Goal: Obtain resource: Download file/media

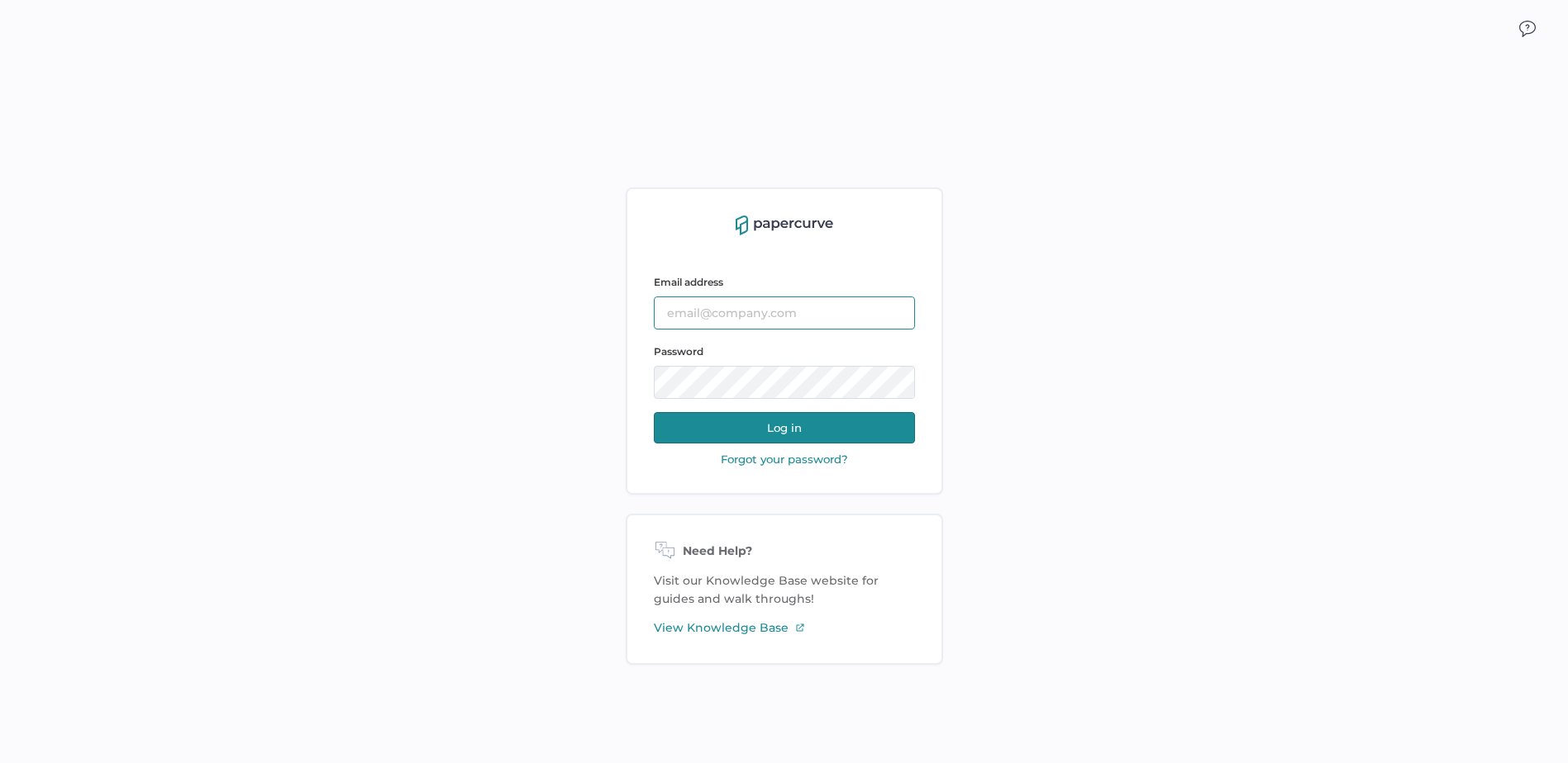
type input "Cristina.Nunez@fresenius-kabi.com"
click at [787, 424] on button "Log in" at bounding box center [784, 427] width 261 height 31
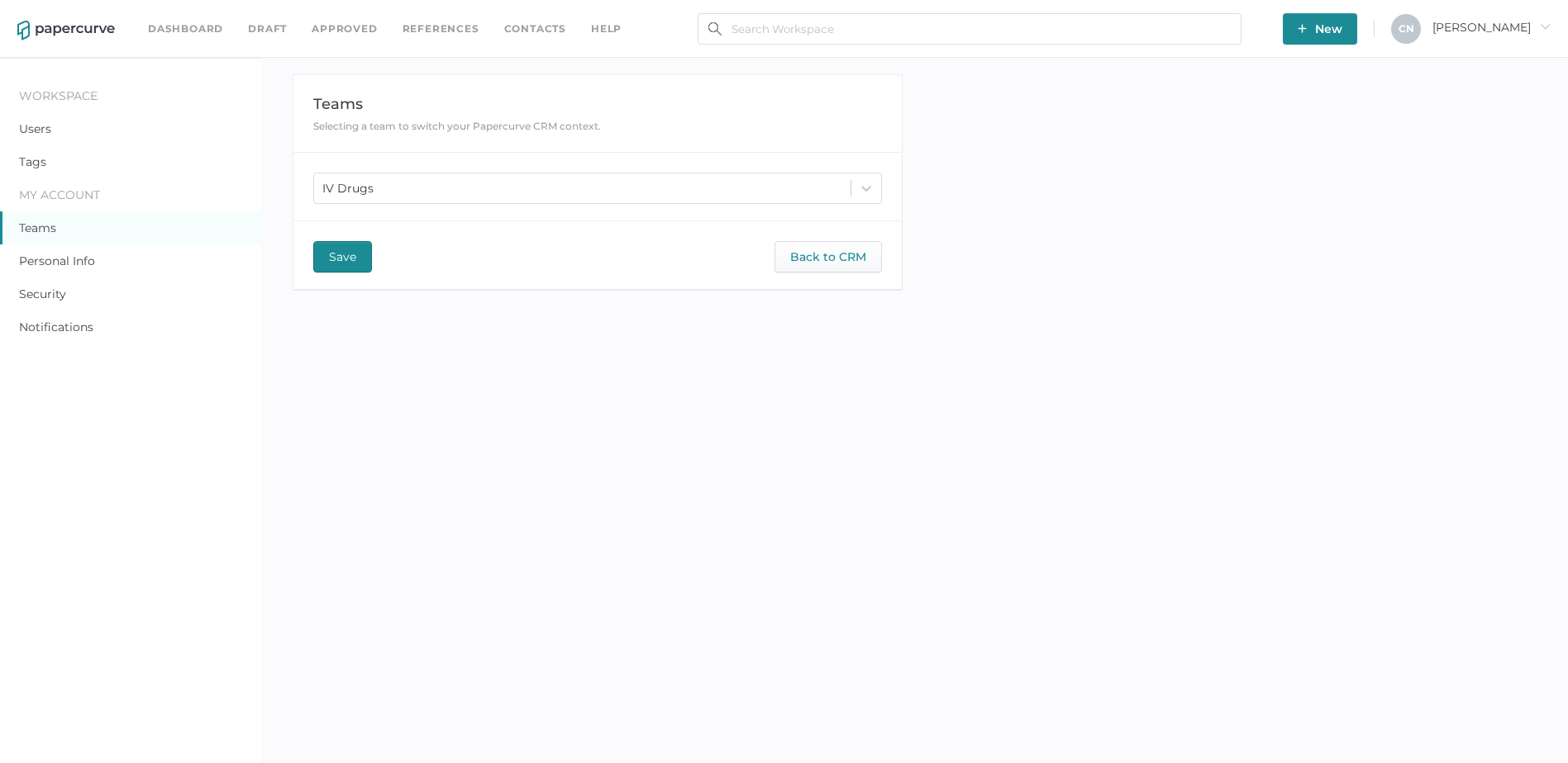
click at [197, 29] on link "Dashboard" at bounding box center [185, 28] width 75 height 18
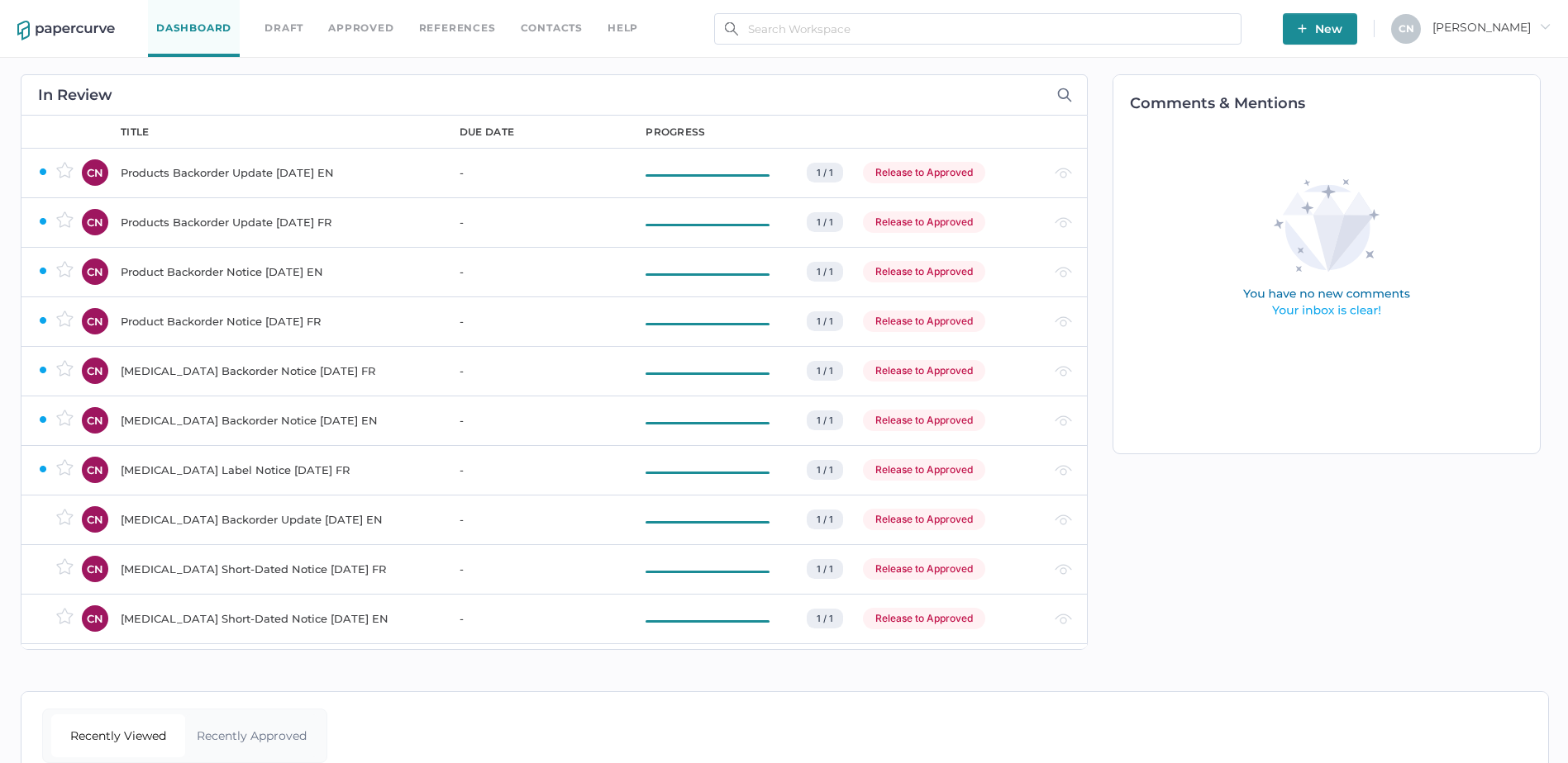
scroll to position [94, 0]
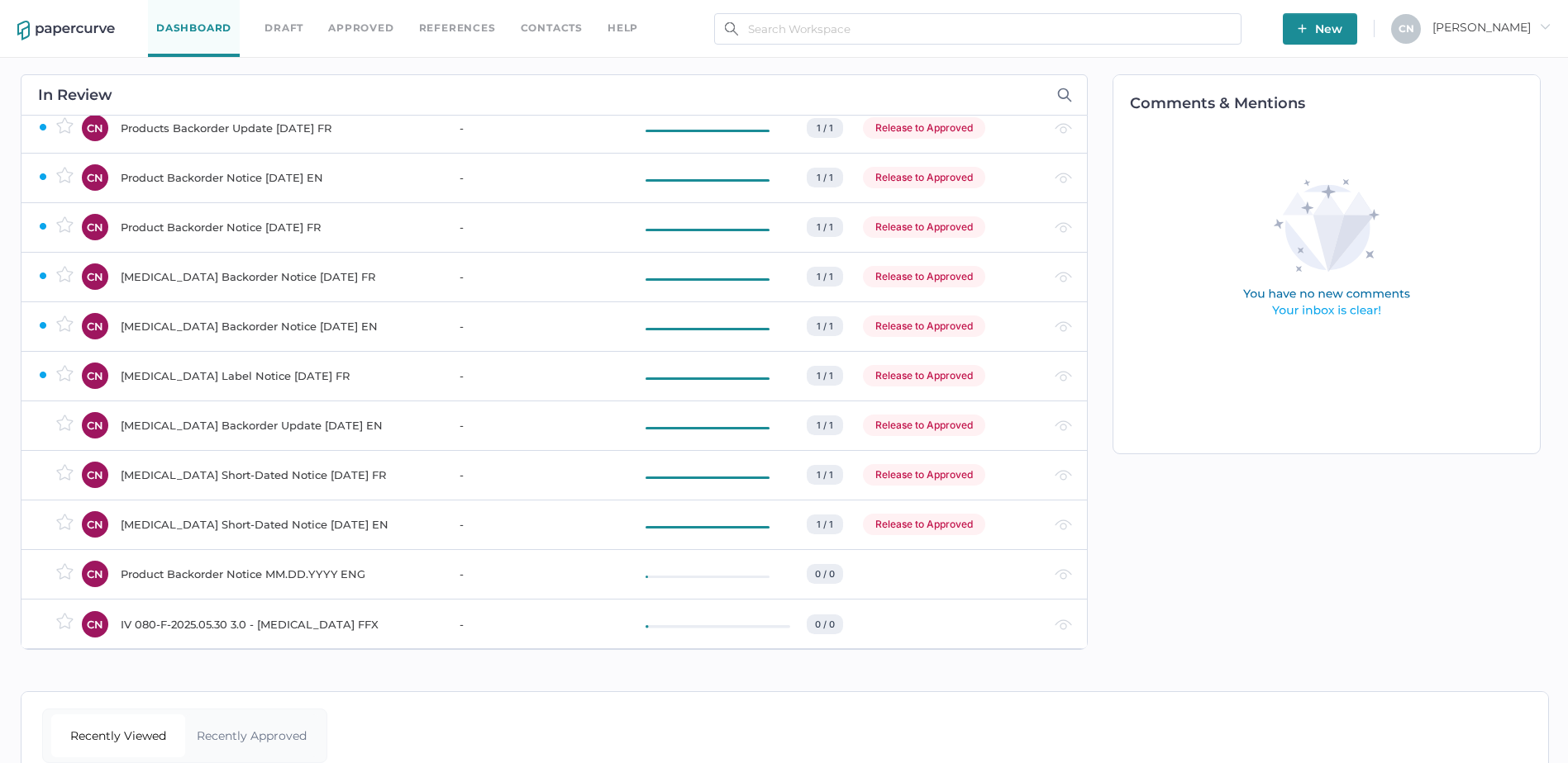
click at [224, 723] on div "Recently Approved" at bounding box center [252, 737] width 134 height 43
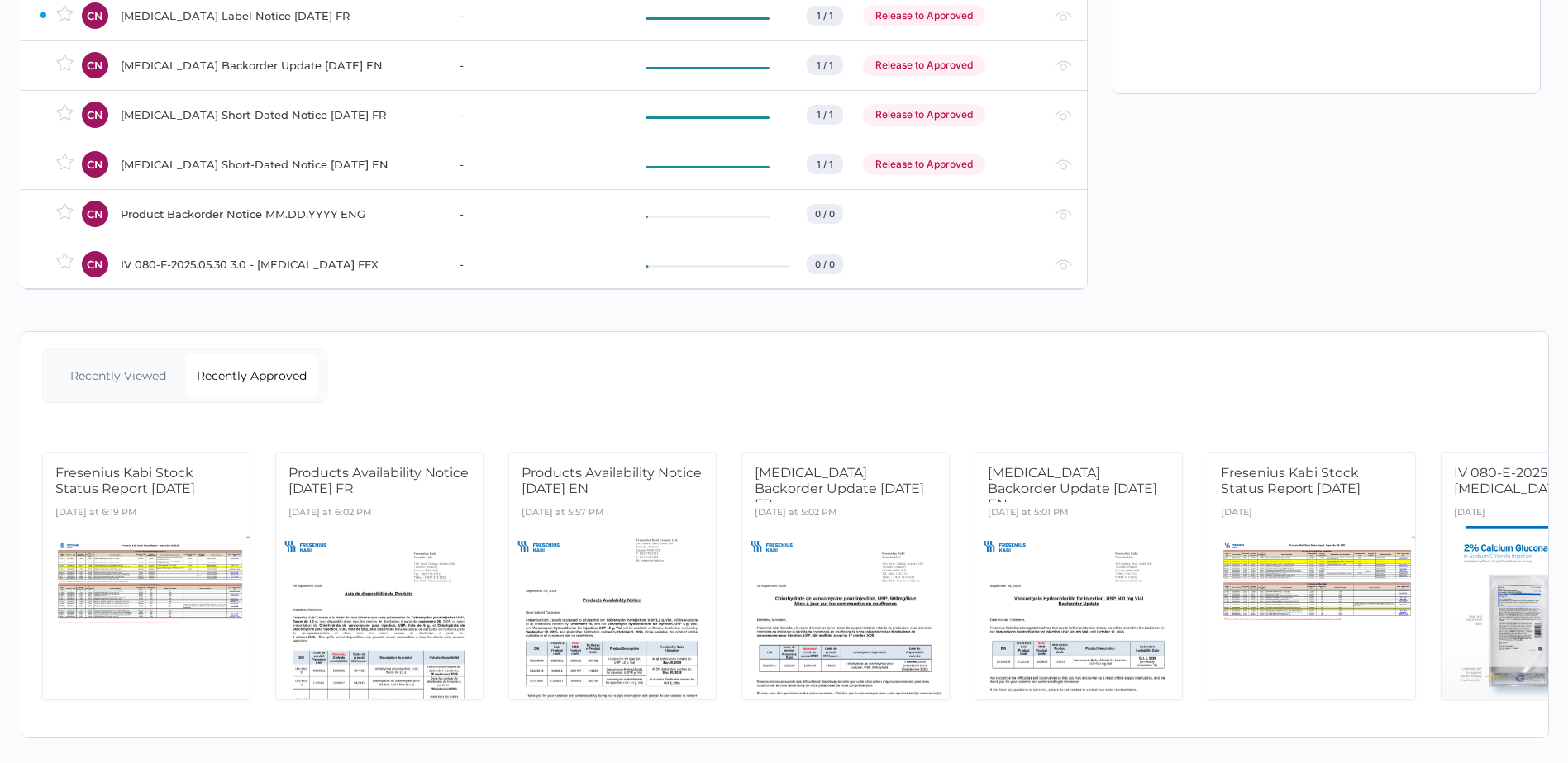
scroll to position [0, 109]
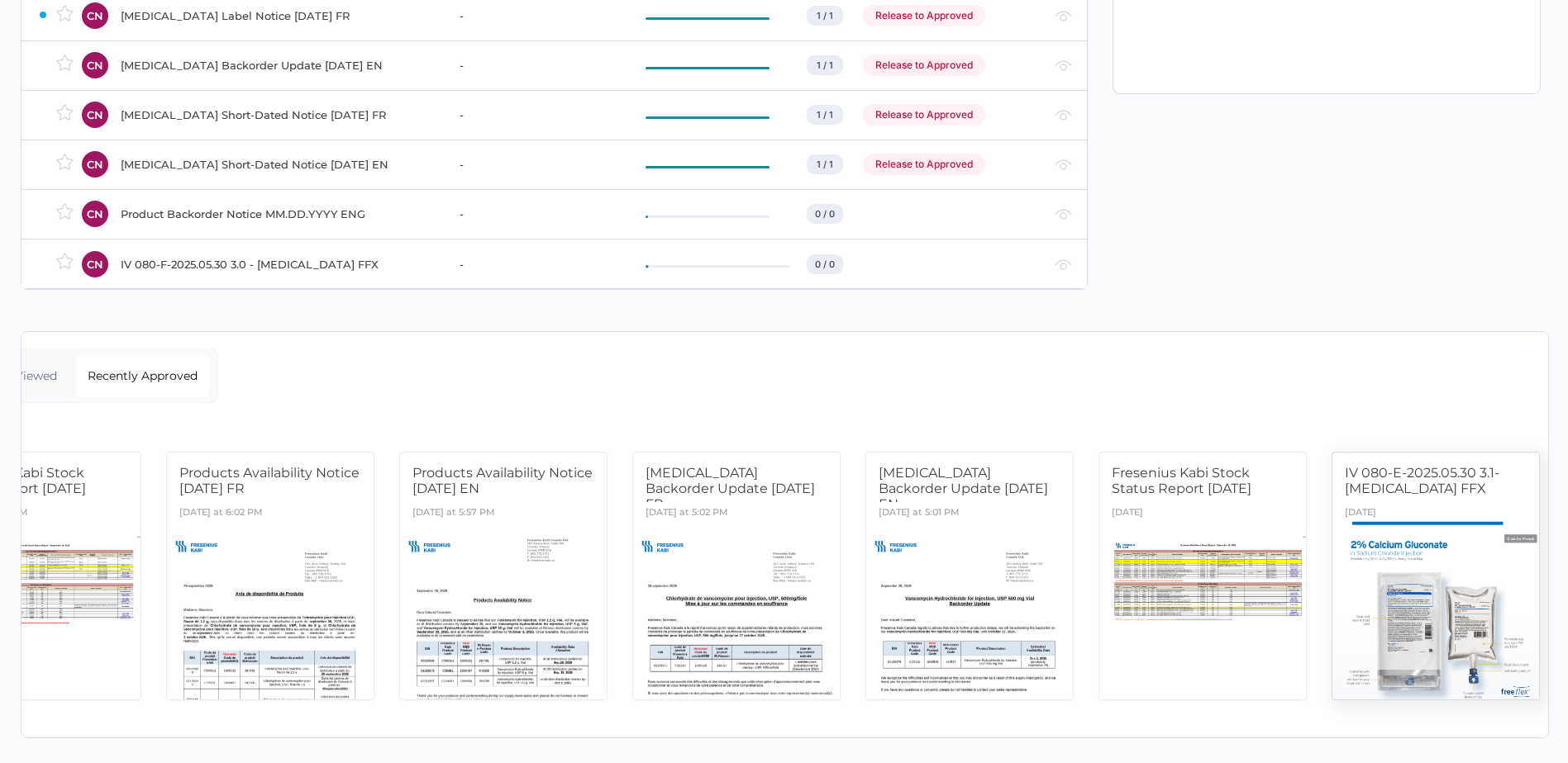
click at [1410, 465] on span "IV 080-E-2025.05.30 3.1- Calcium Gluconate FFX" at bounding box center [1422, 480] width 154 height 31
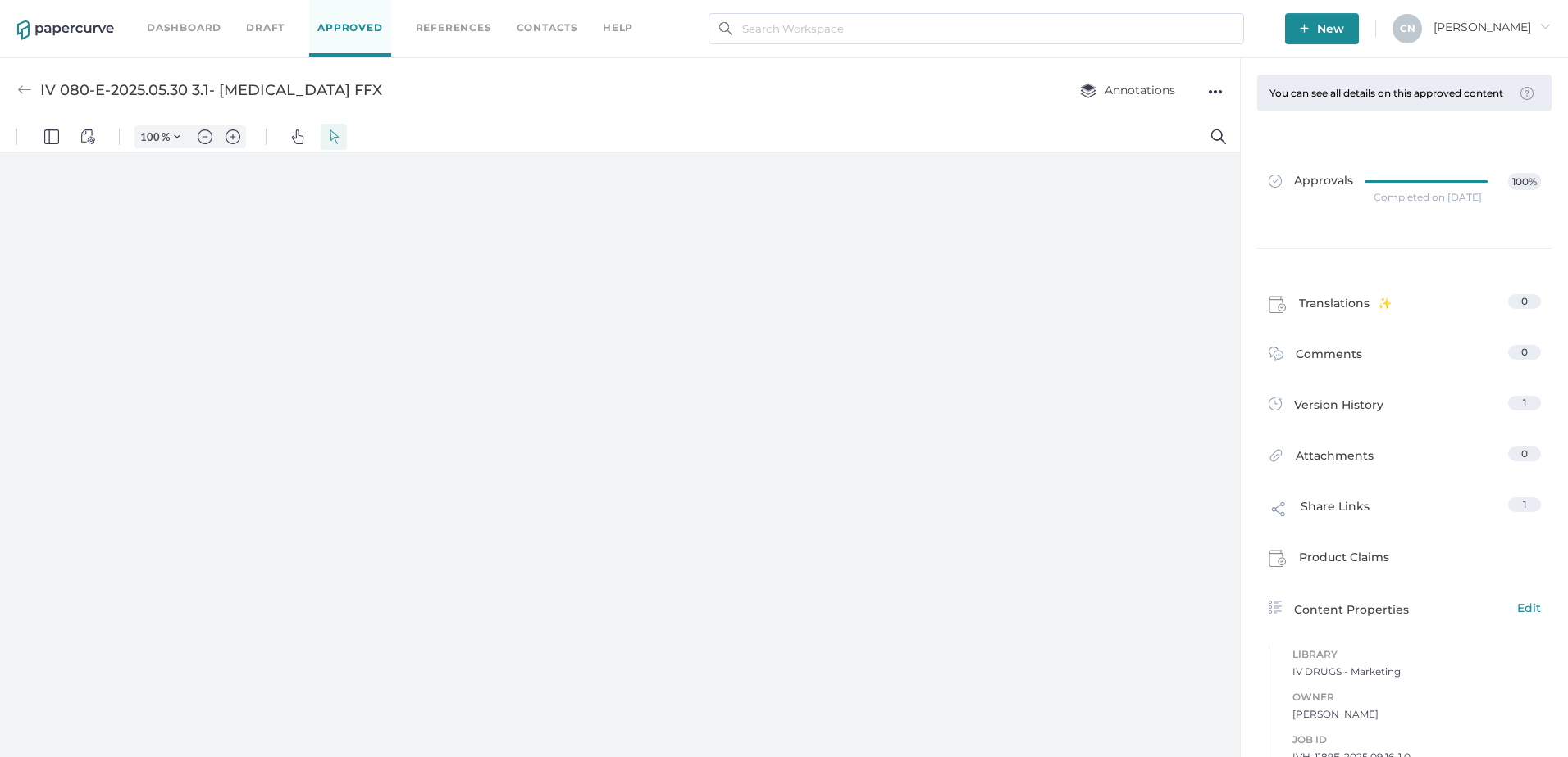
type input "133"
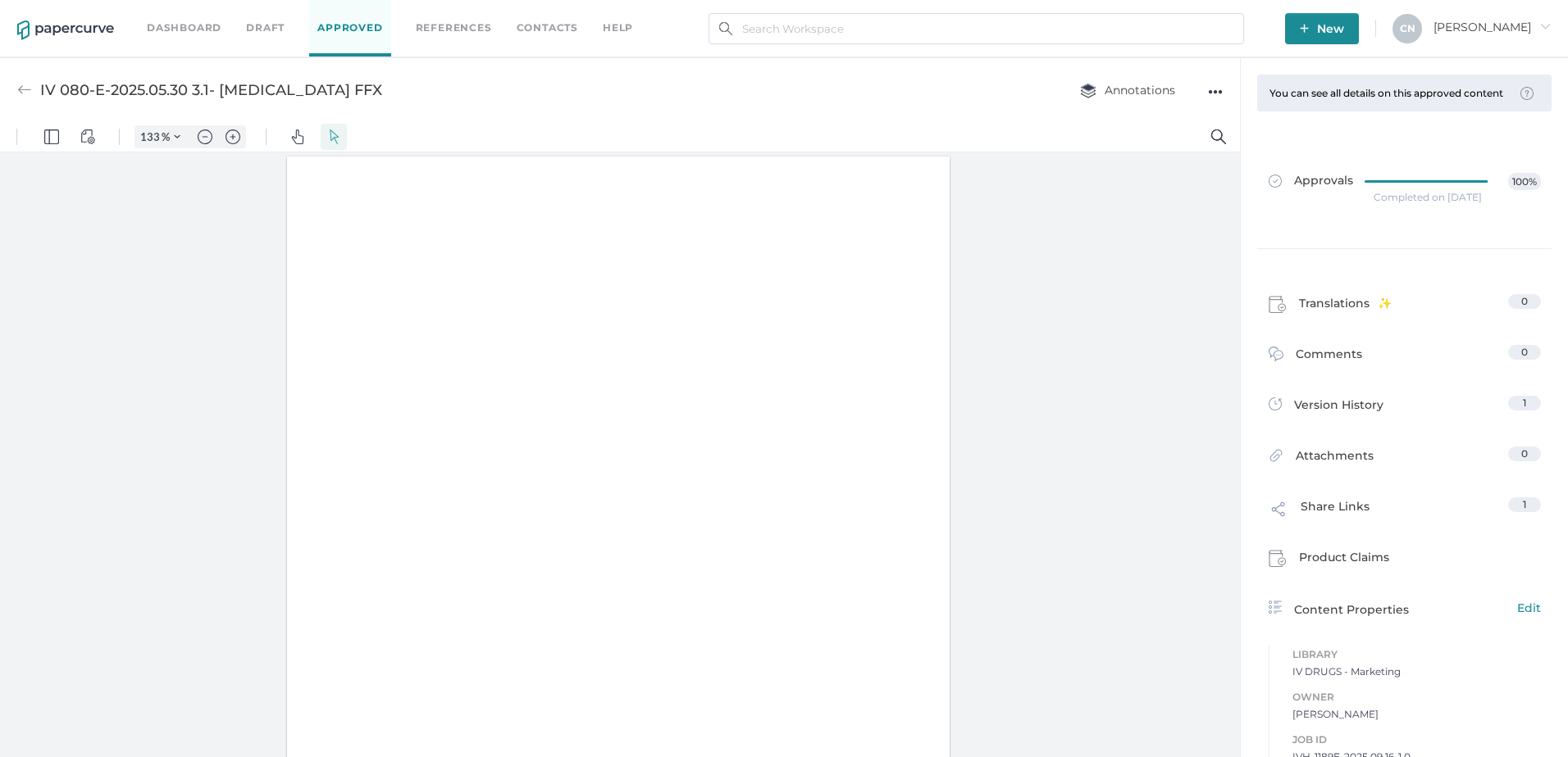
scroll to position [1, 0]
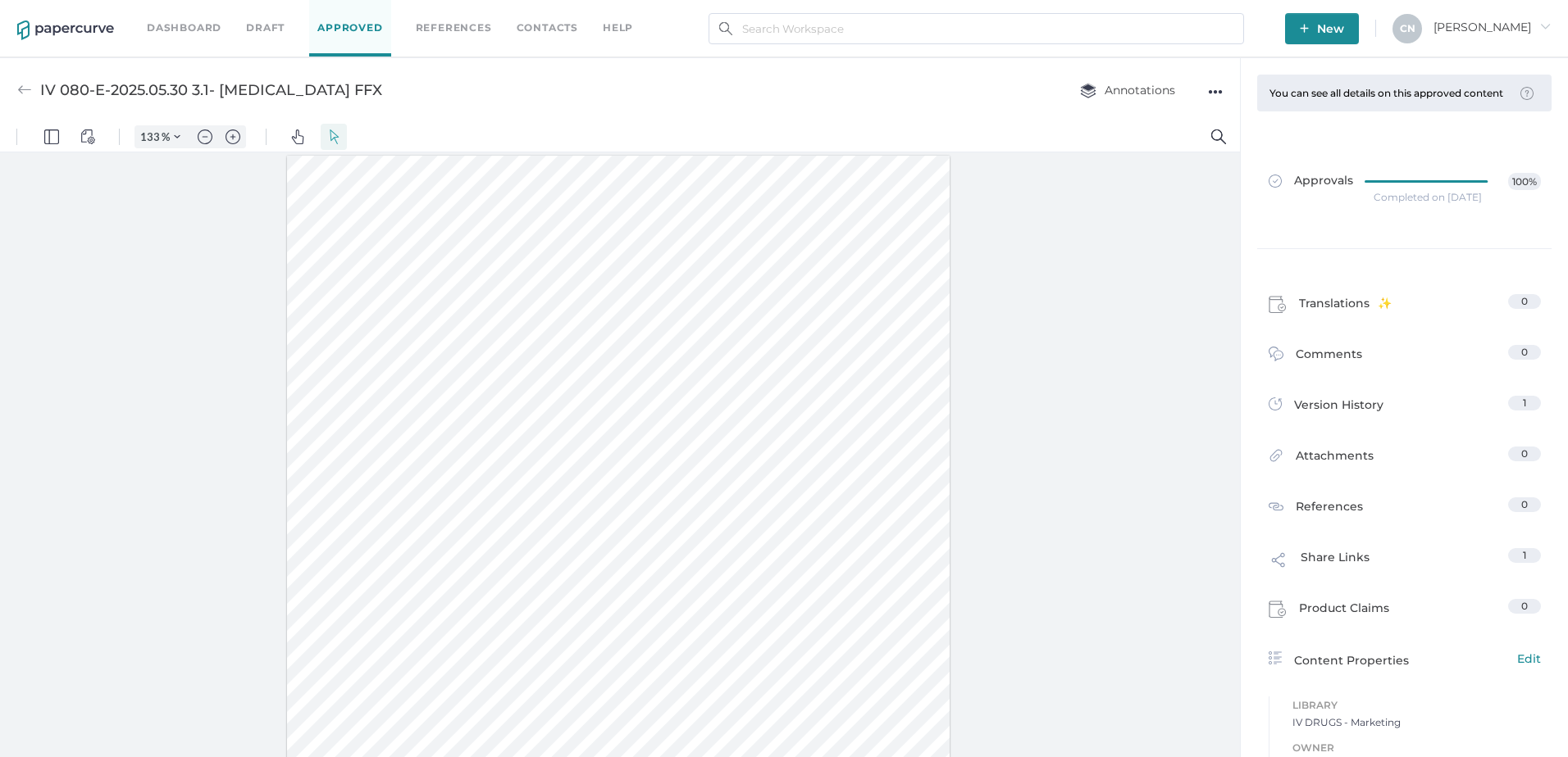
click at [1042, 433] on div at bounding box center [620, 458] width 1240 height 612
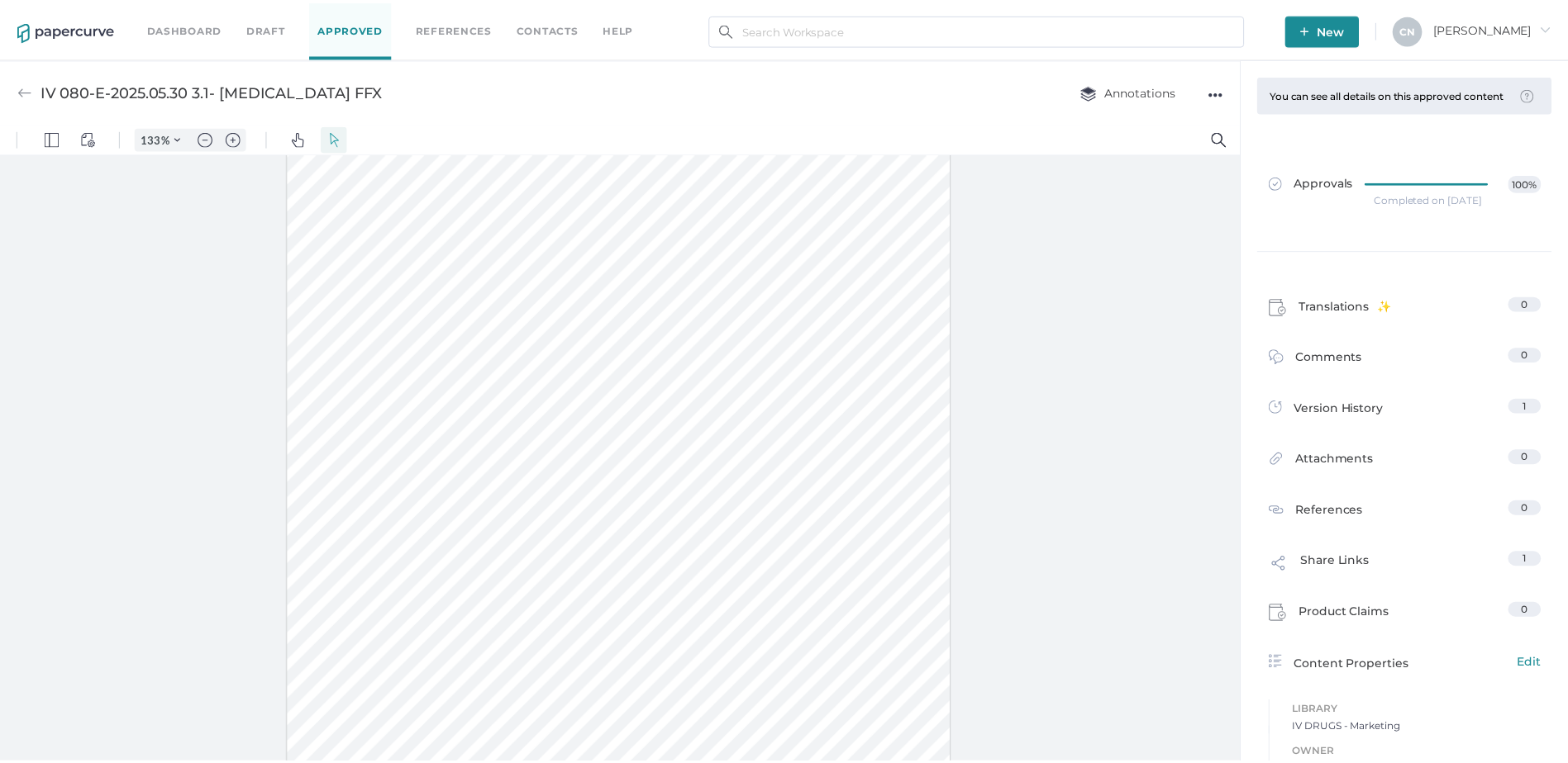
scroll to position [0, 0]
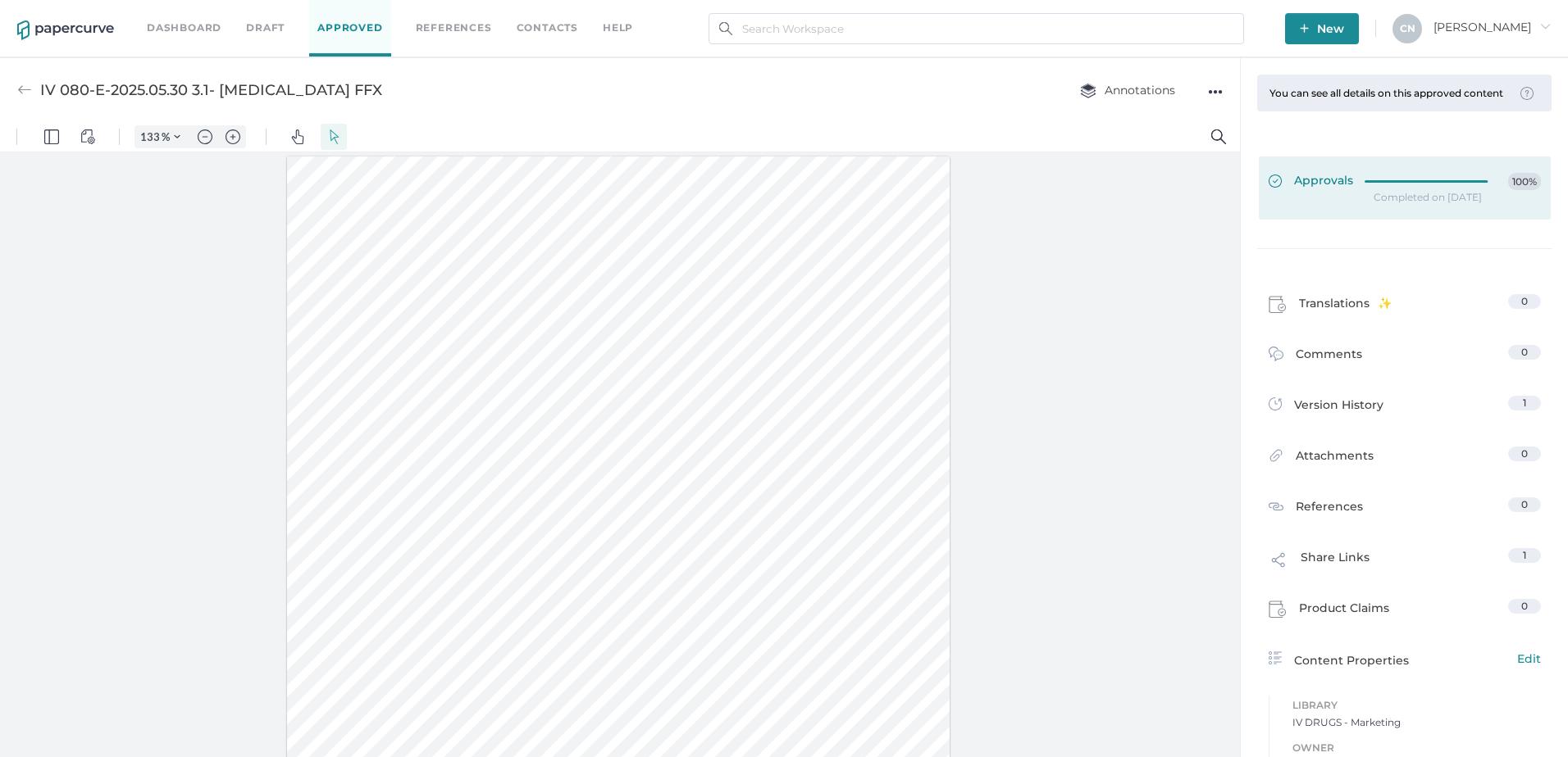
click at [1337, 191] on span "Approvals" at bounding box center [1310, 181] width 84 height 18
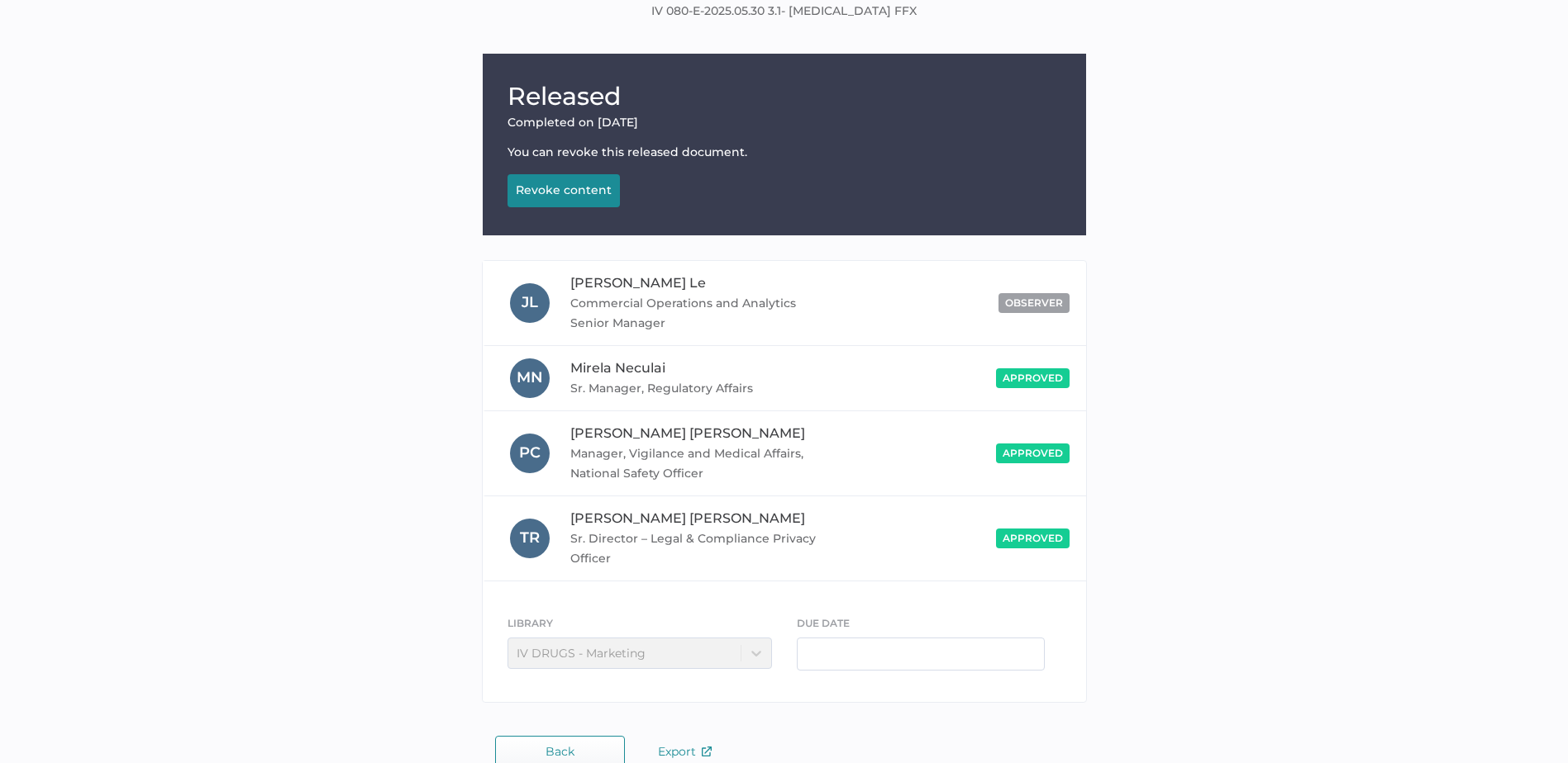
scroll to position [152, 0]
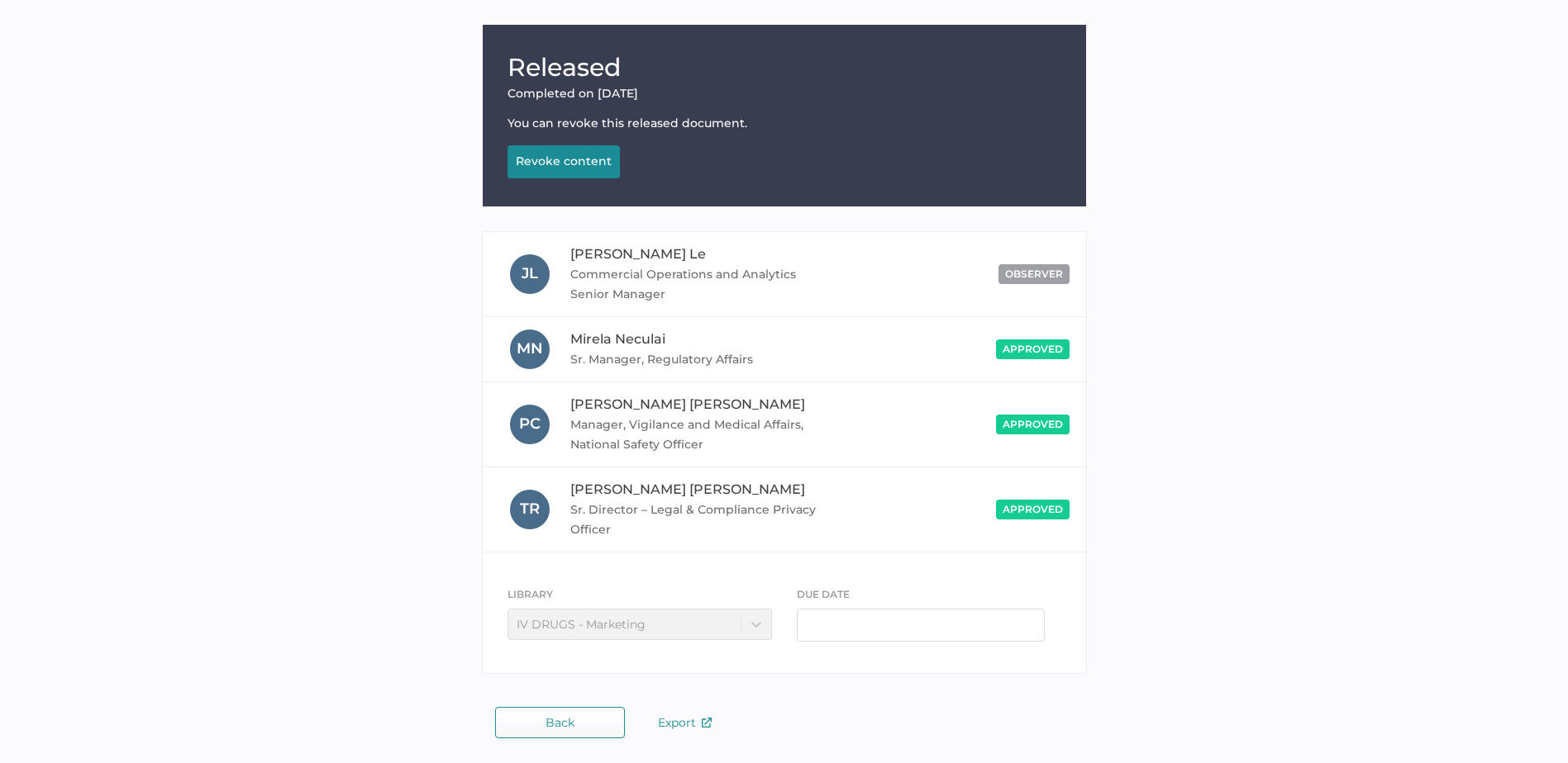
click at [568, 716] on span "Back" at bounding box center [560, 723] width 29 height 13
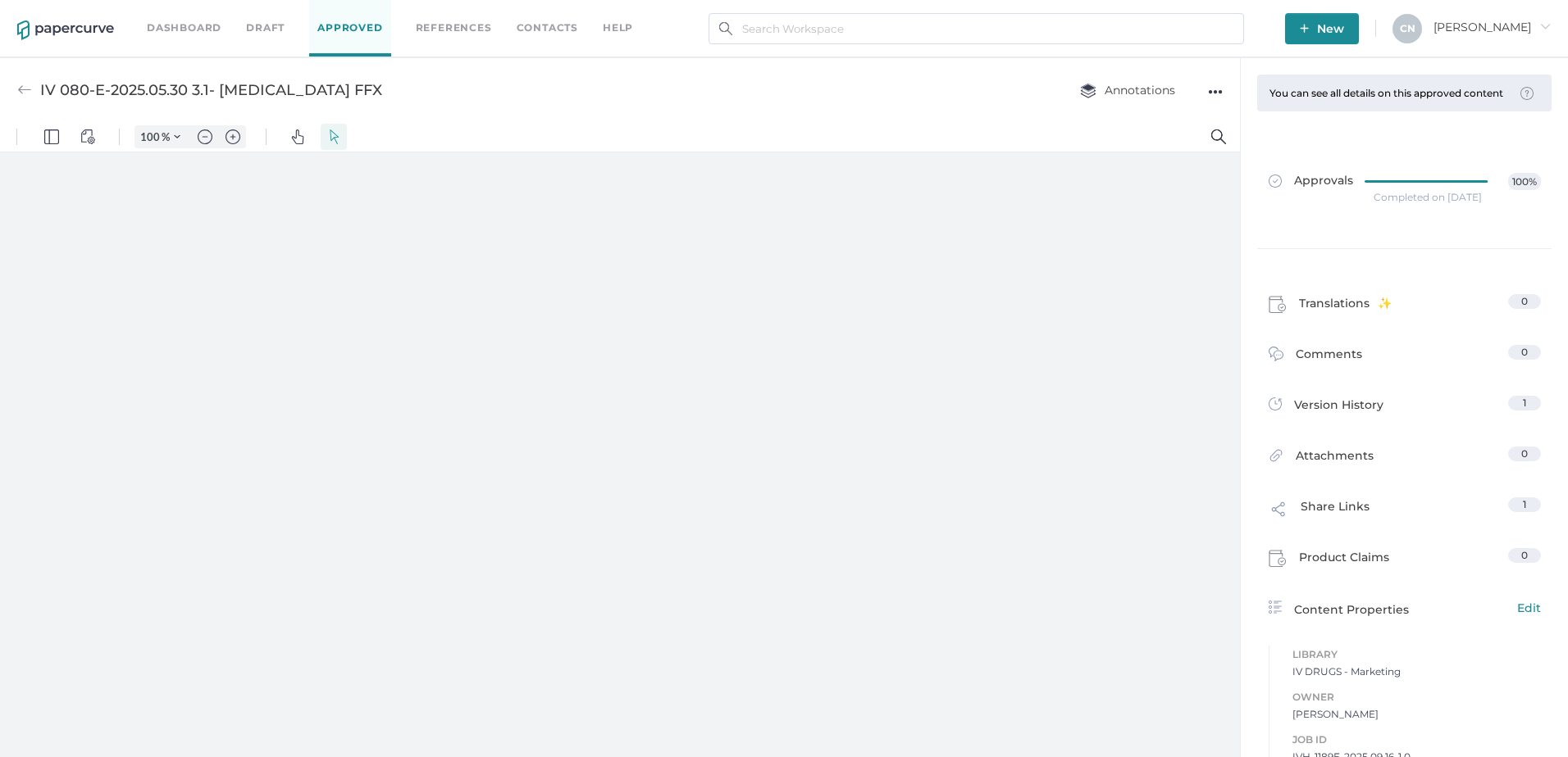
type input "133"
click at [805, 31] on input "text" at bounding box center [976, 28] width 535 height 31
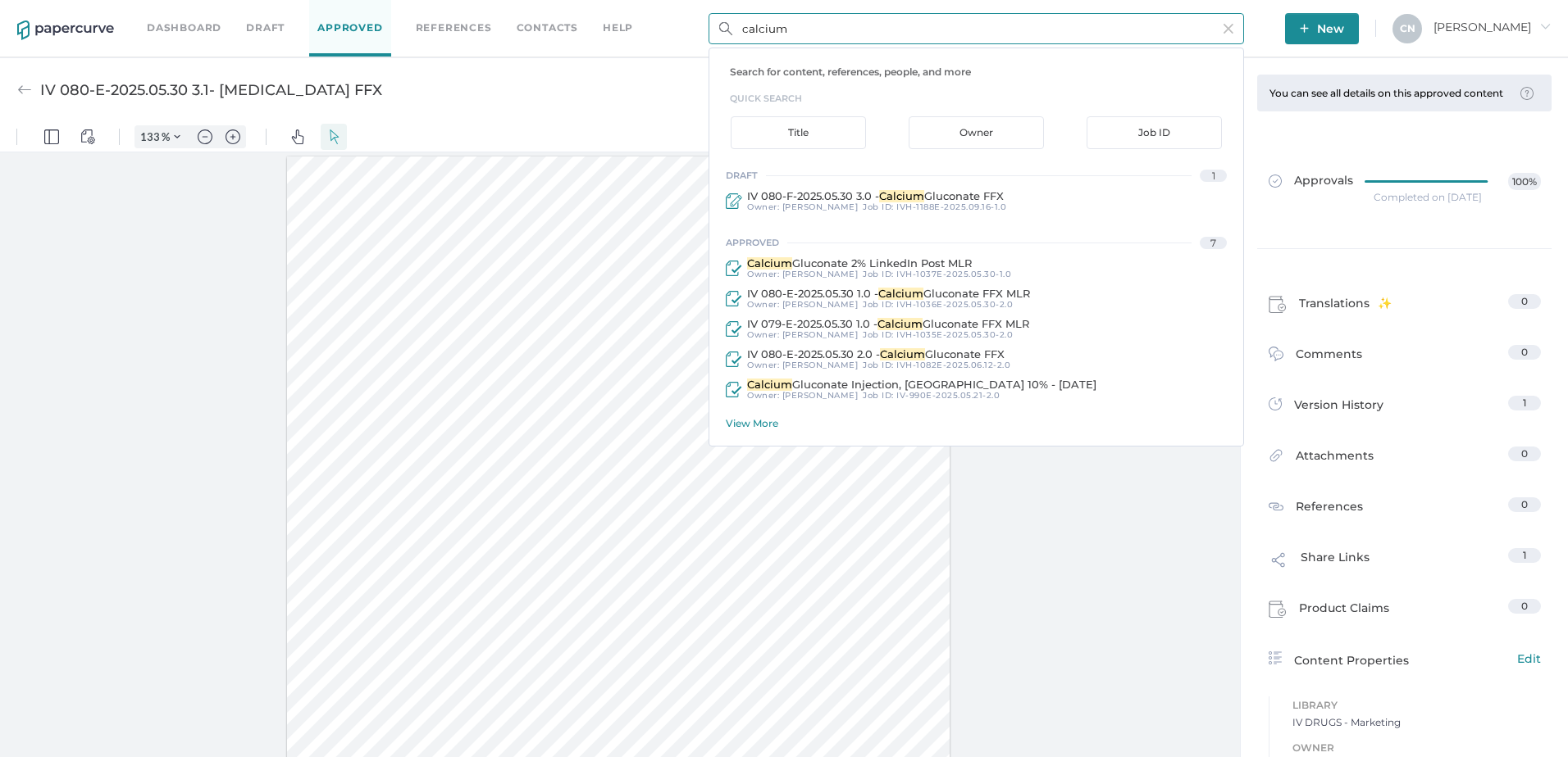
type input "calcium"
click at [756, 420] on div "View More" at bounding box center [984, 423] width 517 height 12
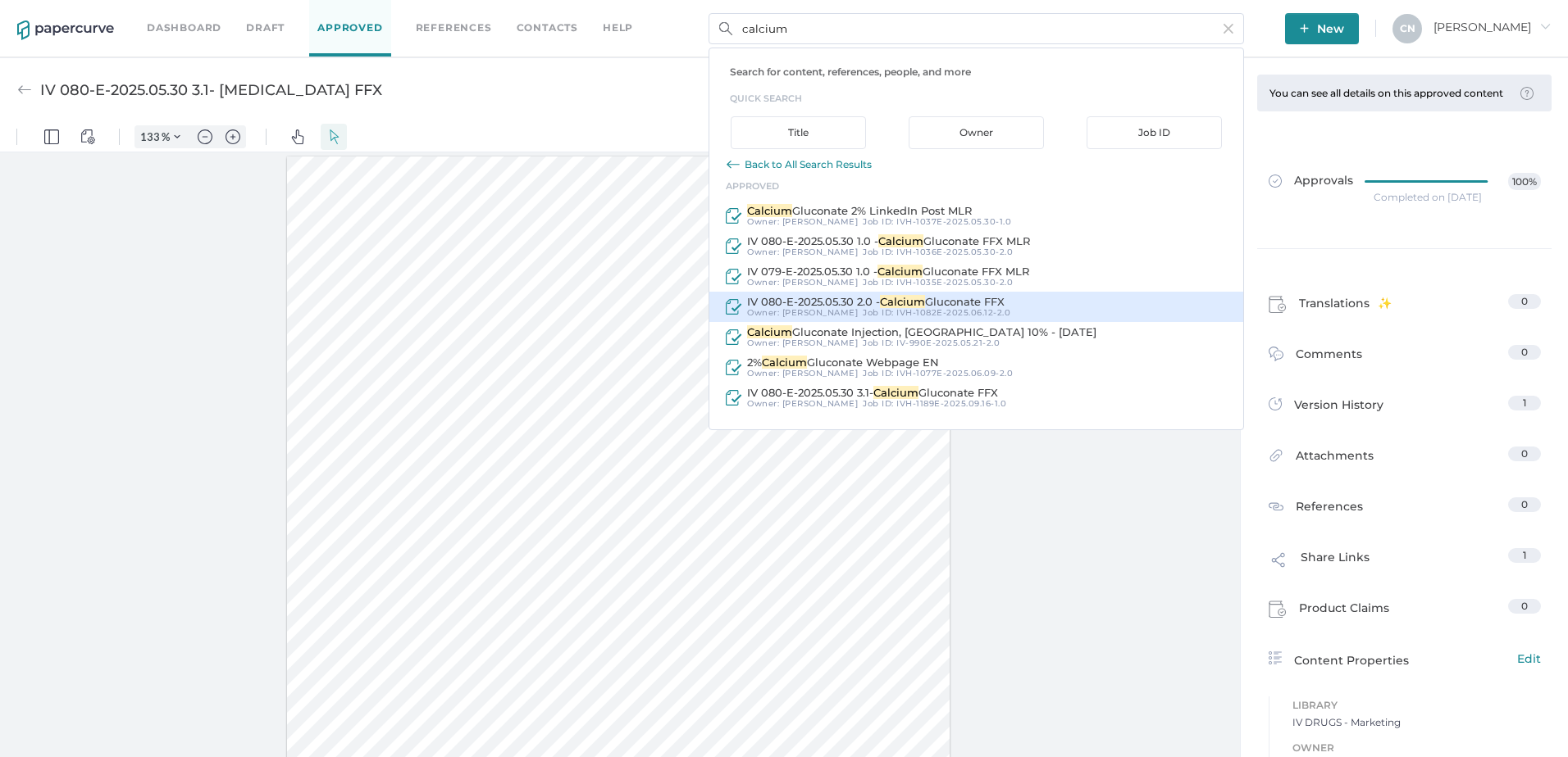
click at [812, 302] on span "IV 080-E-2025.05.30 2.0 -" at bounding box center [813, 301] width 133 height 13
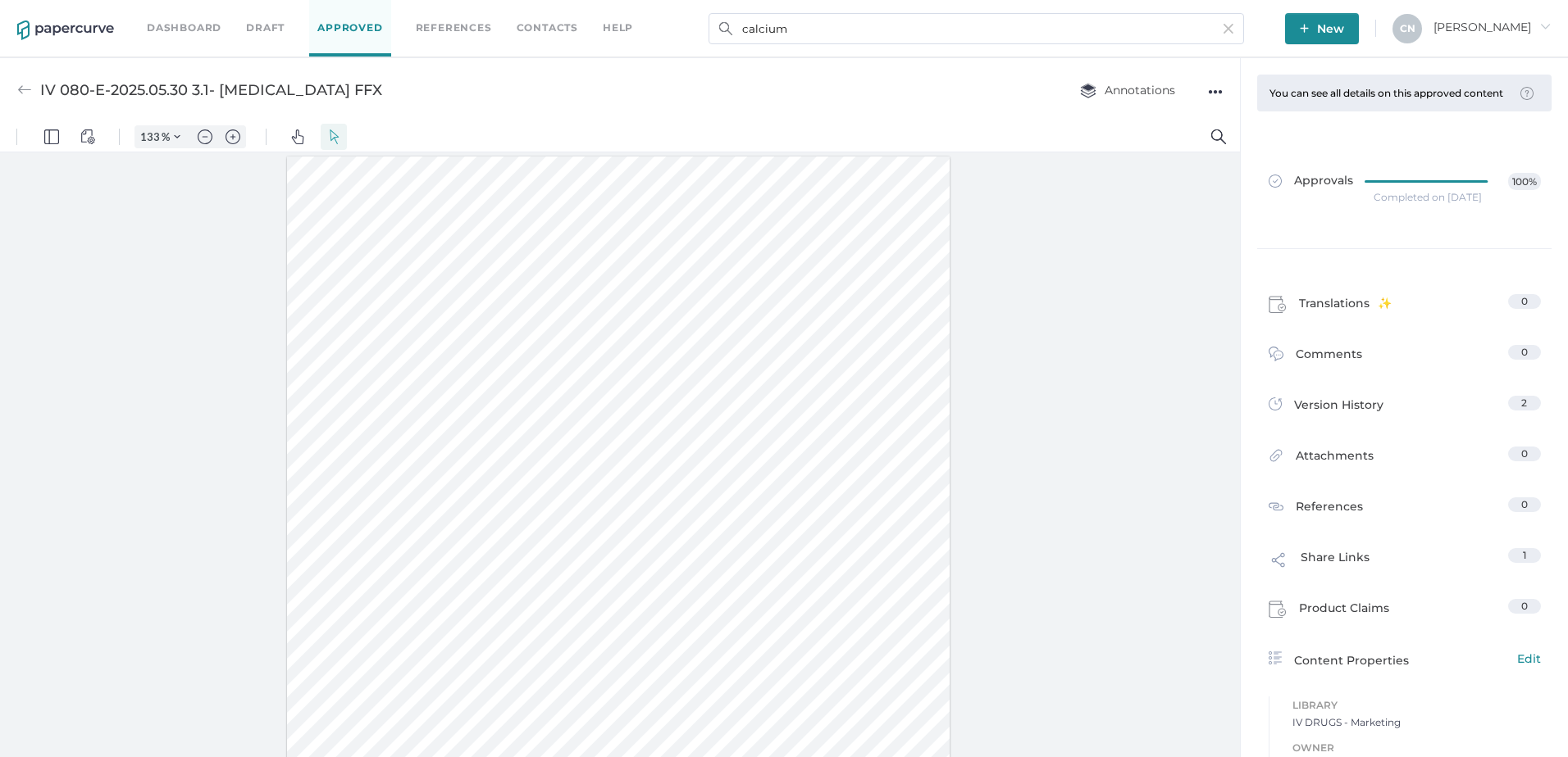
type input "IV 080-E-2025.05.30 2.0 - [MEDICAL_DATA] FFX"
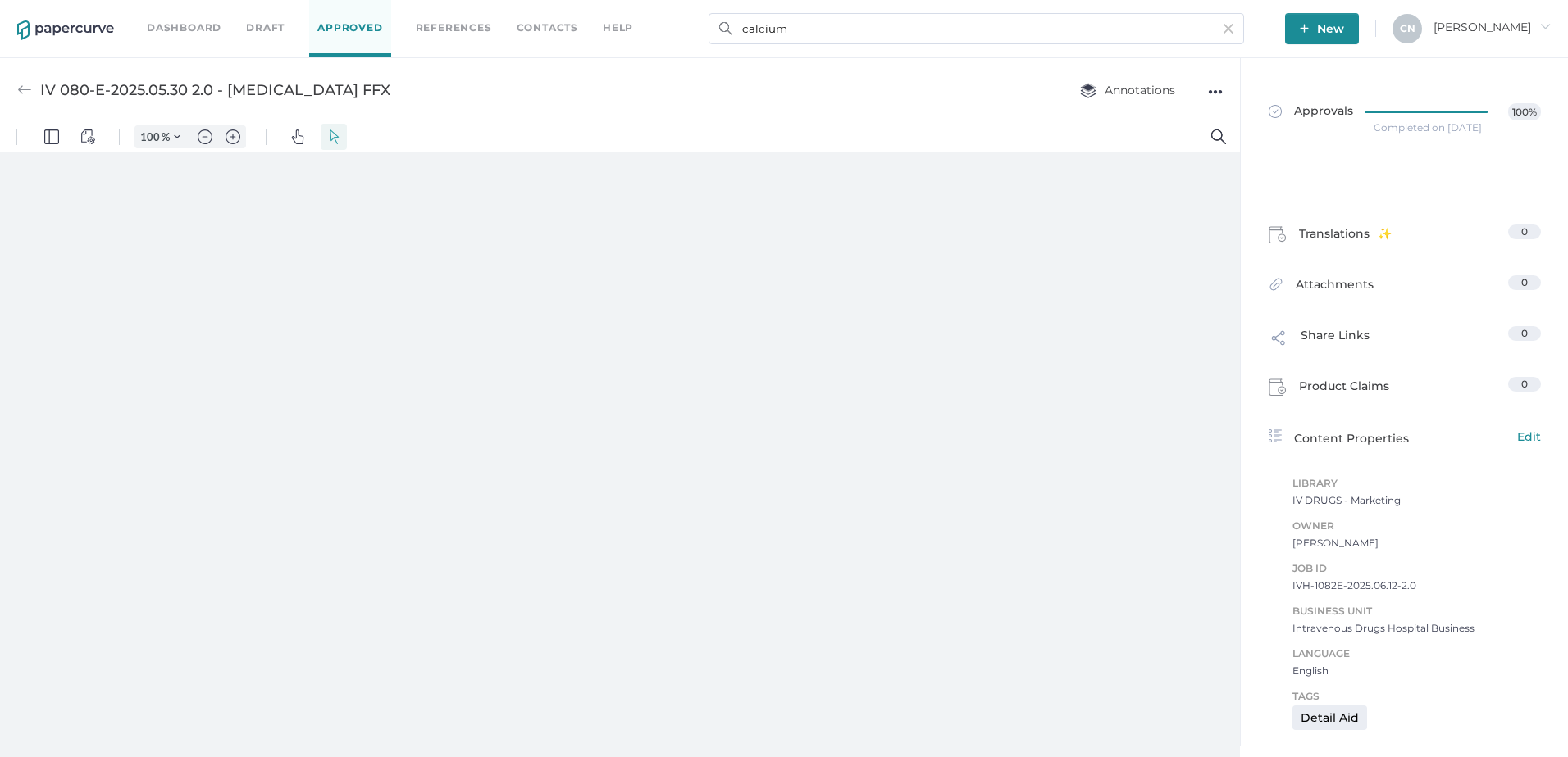
type input "133"
click at [1216, 91] on div "●●●" at bounding box center [1215, 91] width 15 height 23
click at [1024, 105] on div "IV 080-E-2025.05.30 2.0 - Calcium Gluconate FFX Annotations ●●● Download Delete" at bounding box center [620, 89] width 1240 height 64
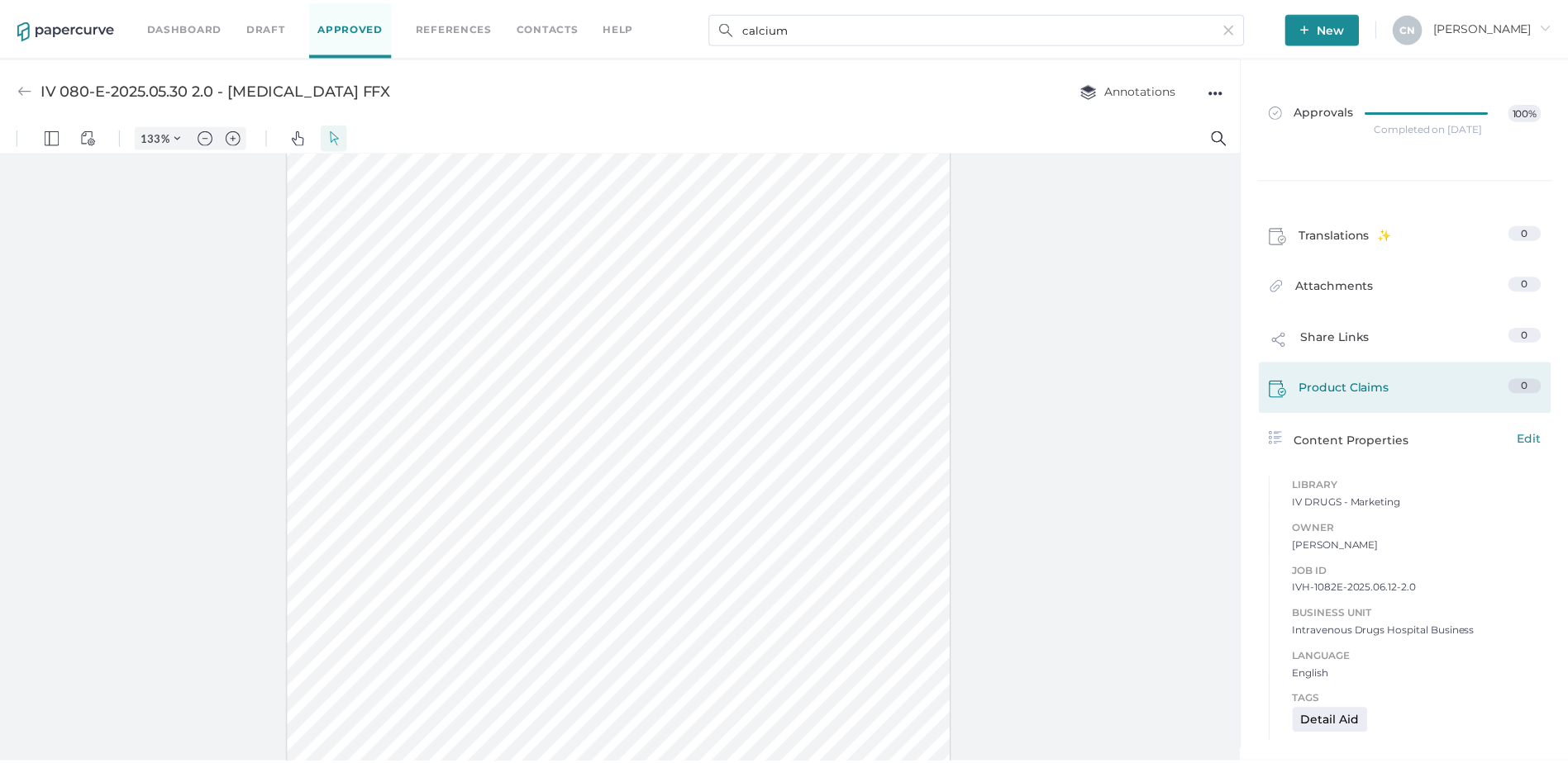
scroll to position [0, 0]
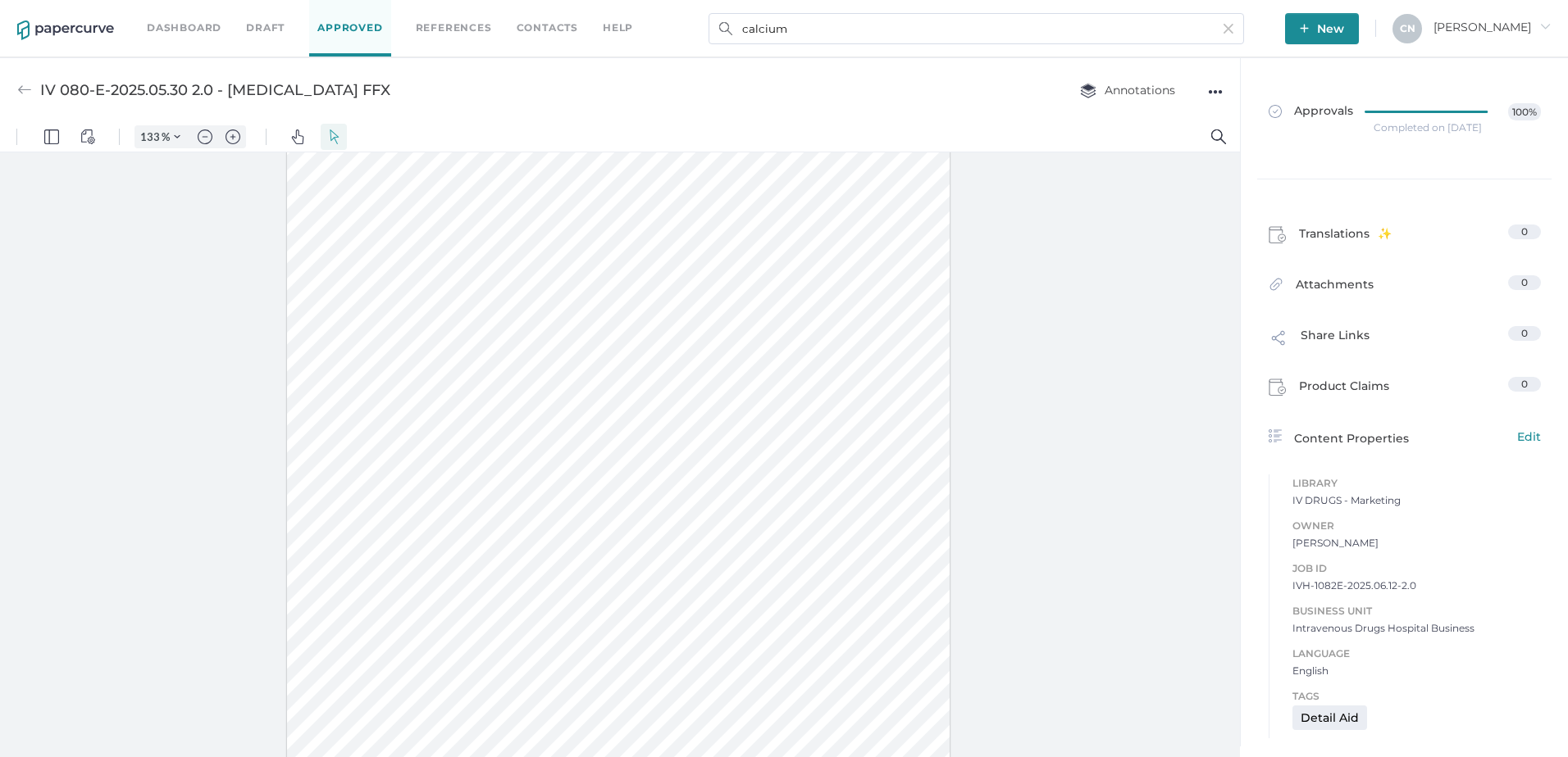
click at [1206, 91] on div "Annotations ●●●" at bounding box center [1135, 90] width 176 height 31
click at [1228, 89] on div "IV 080-E-2025.05.30 2.0 - Calcium Gluconate FFX Annotations ●●●" at bounding box center [620, 89] width 1240 height 64
drag, startPoint x: 1092, startPoint y: 80, endPoint x: 1076, endPoint y: 77, distance: 16.3
click at [1076, 77] on button "Annotations" at bounding box center [1127, 90] width 128 height 31
click at [1096, 80] on button "Annotations" at bounding box center [1127, 90] width 128 height 31
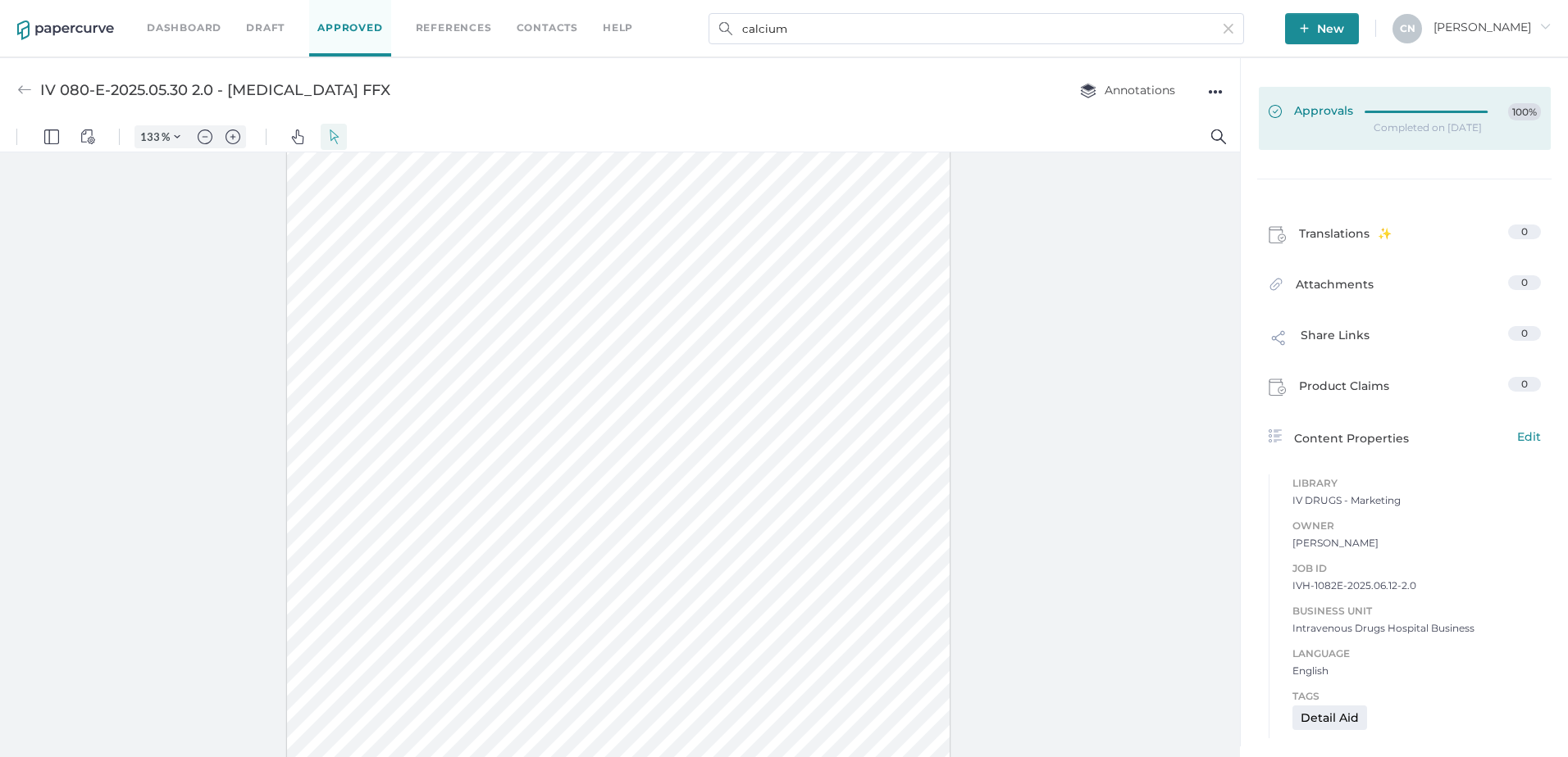
click at [1364, 119] on div at bounding box center [1431, 112] width 133 height 18
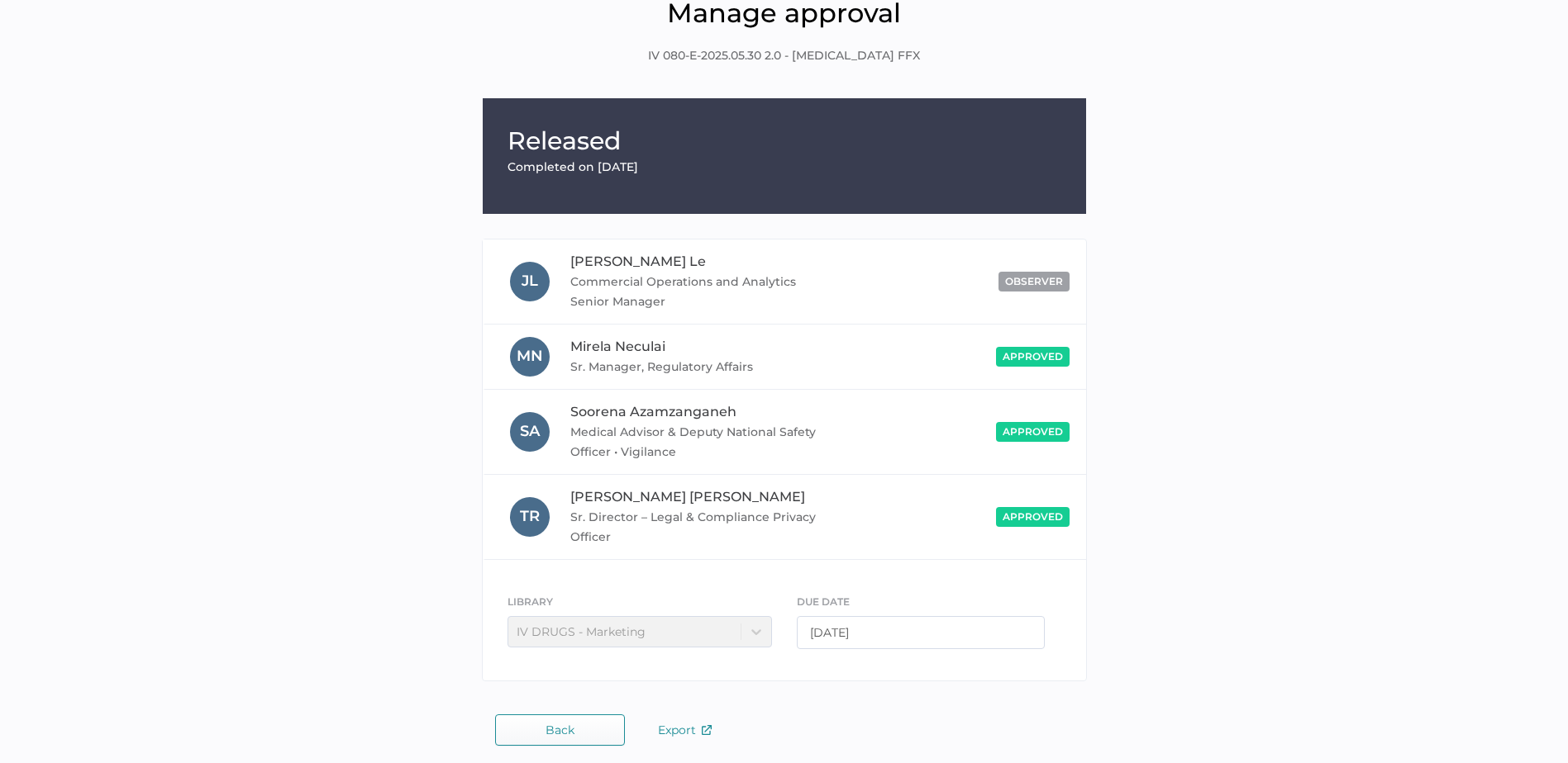
scroll to position [86, 0]
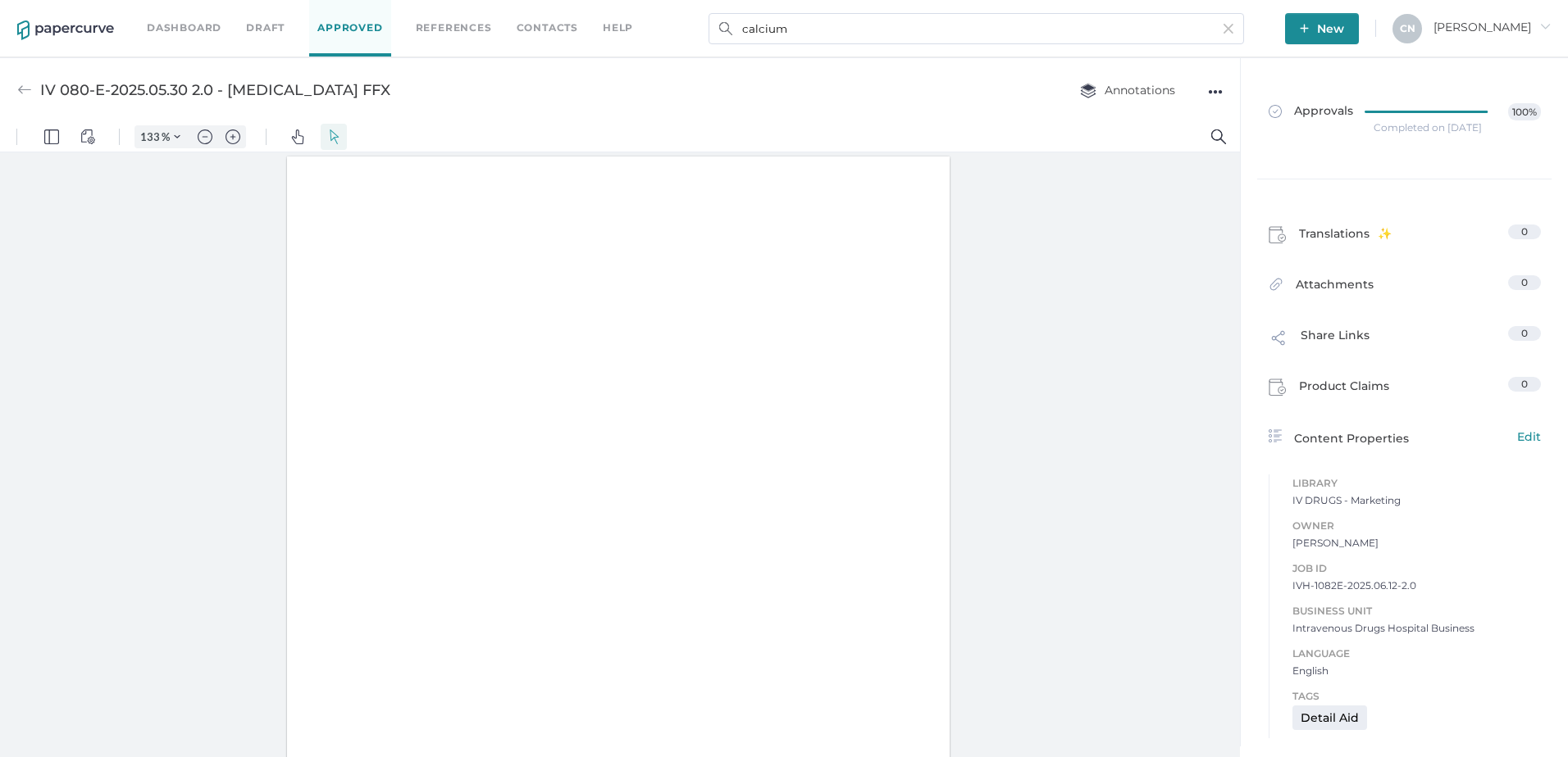
scroll to position [1, 0]
type input "IV 080-E-2025.05.30 3.1- Calcium Gluconate FFX"
type input "100"
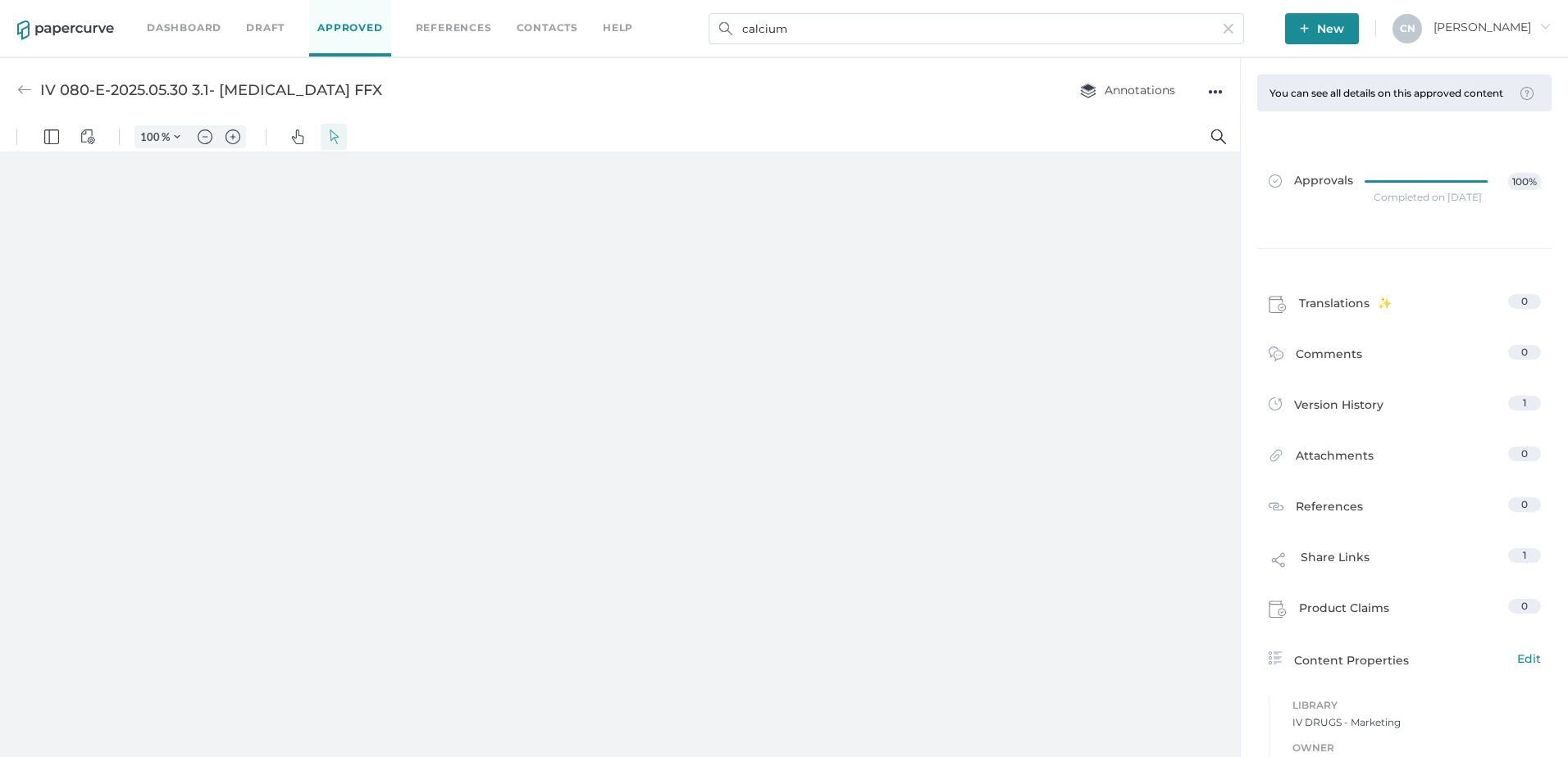
scroll to position [0, 0]
type input "133"
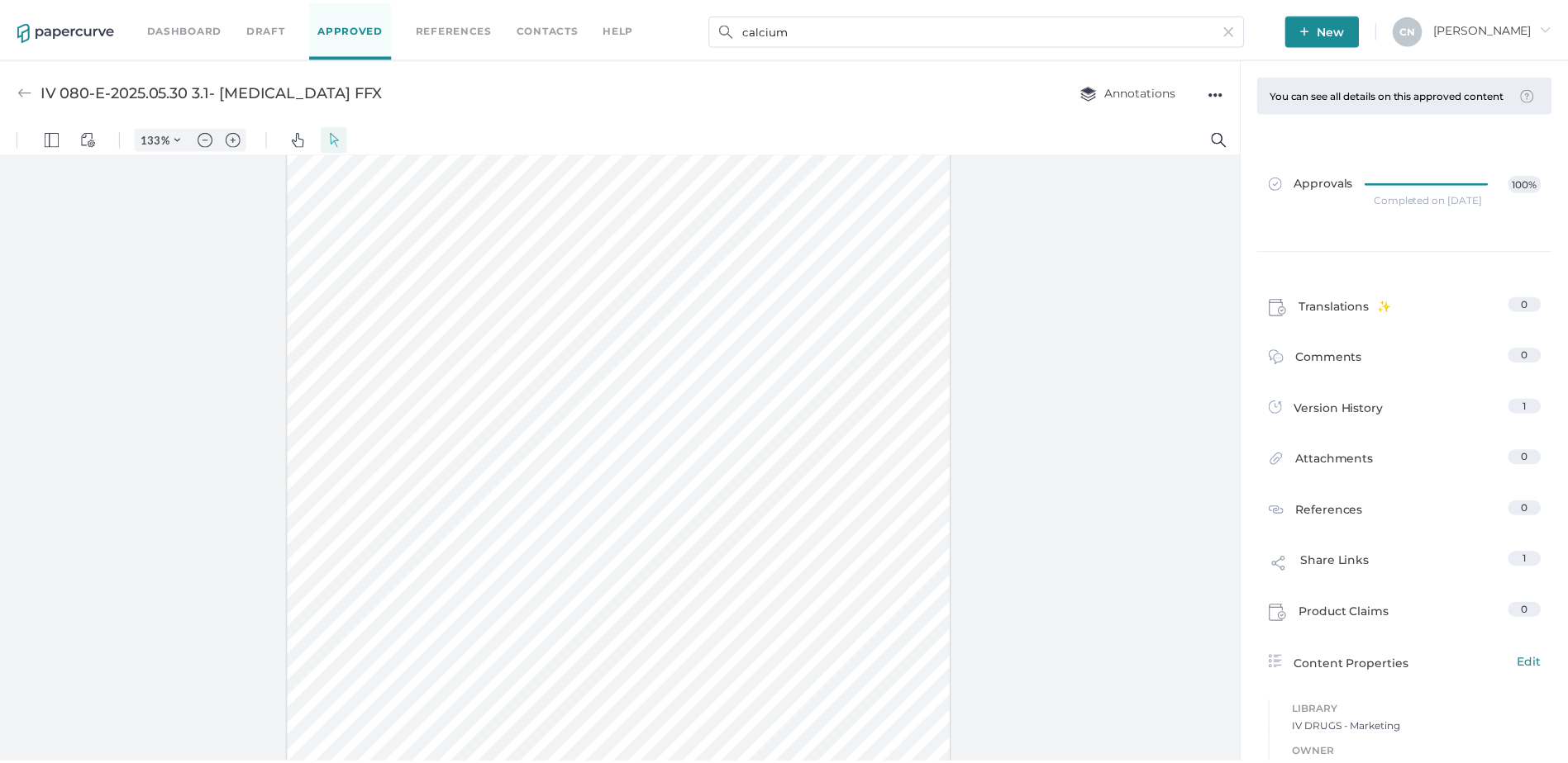
scroll to position [254, 0]
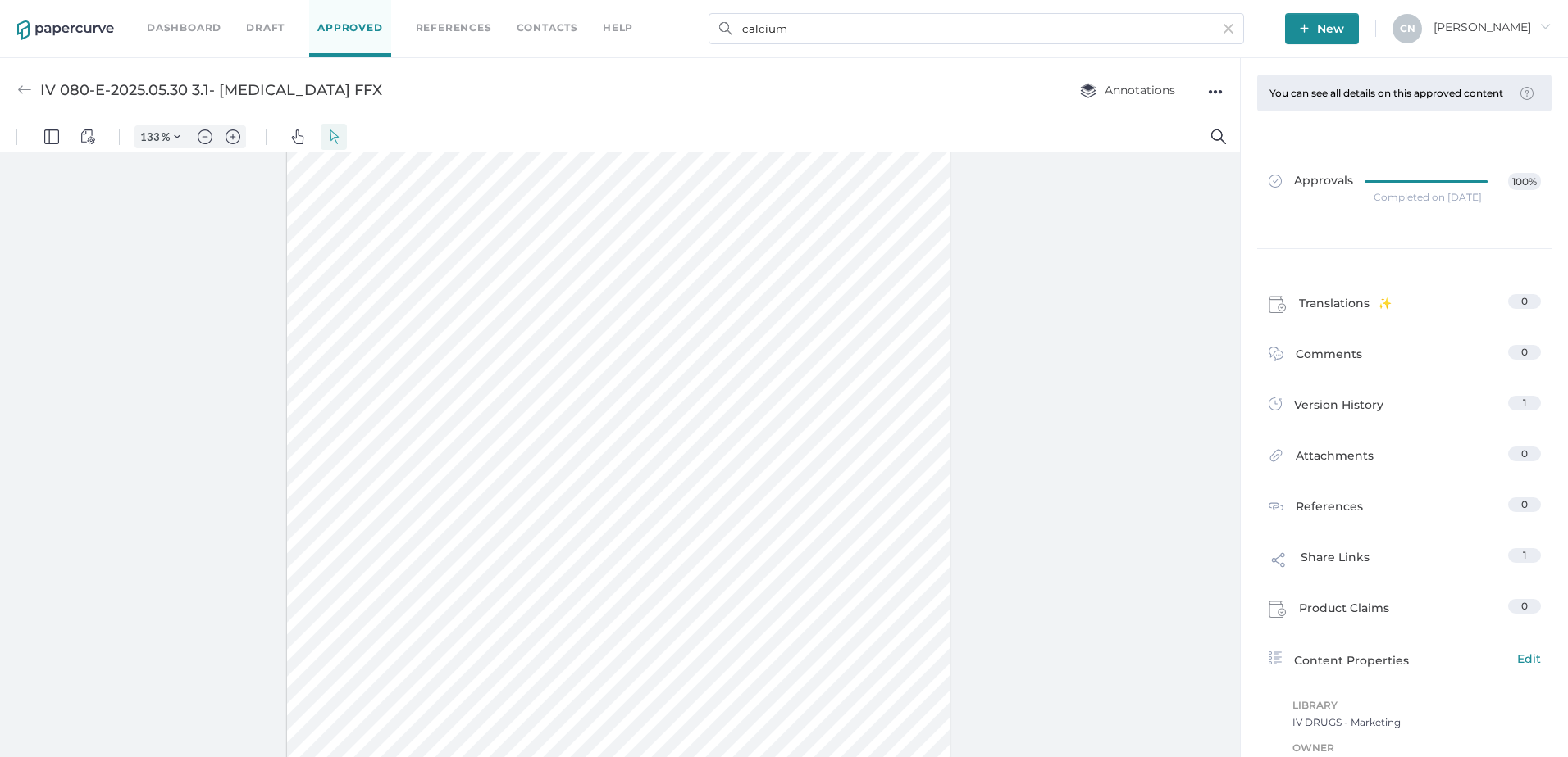
click at [1385, 198] on div "Completed on Sep 18, 2025" at bounding box center [1428, 198] width 108 height 0
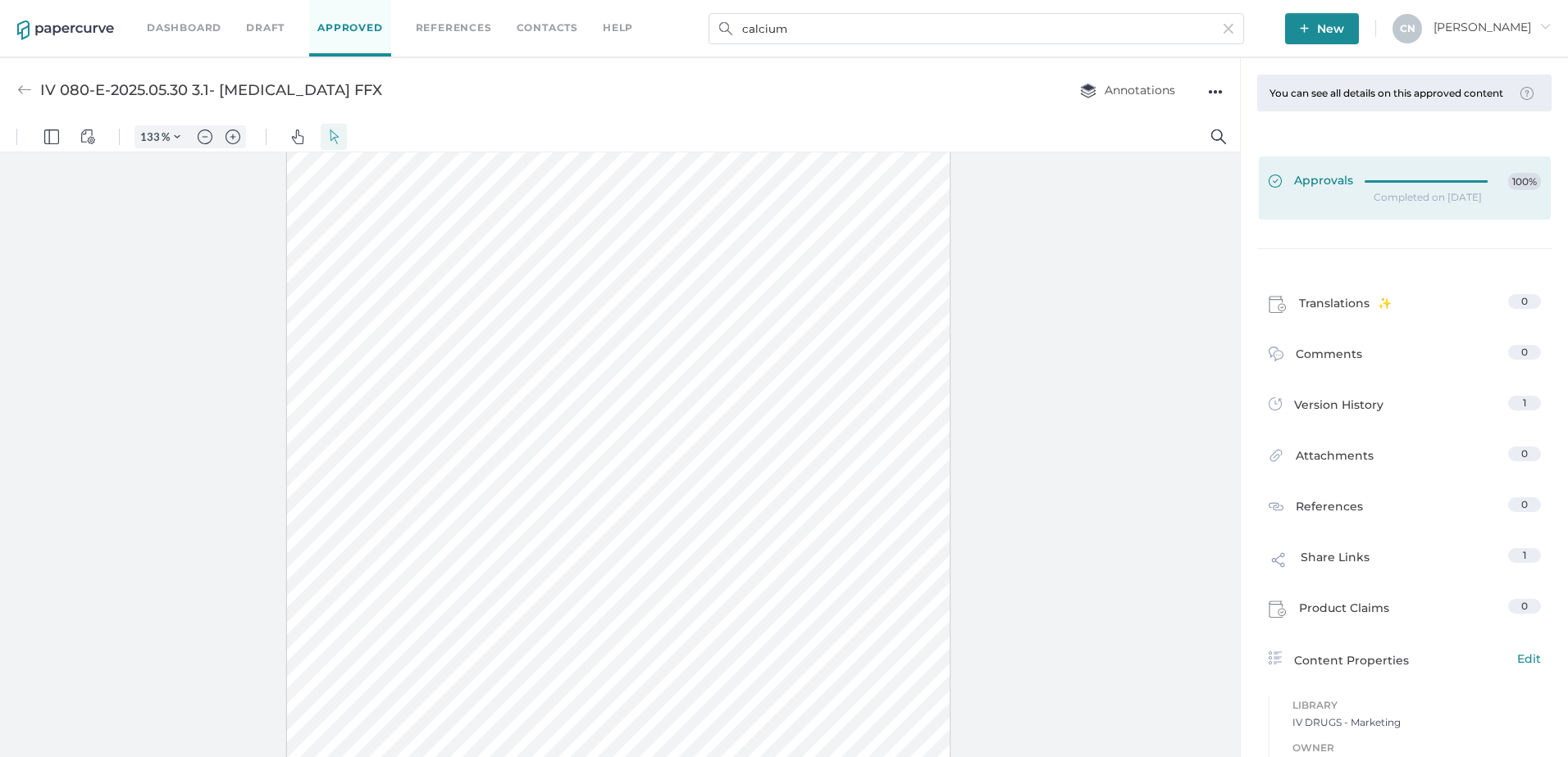
click at [1342, 191] on span "Approvals" at bounding box center [1310, 181] width 84 height 18
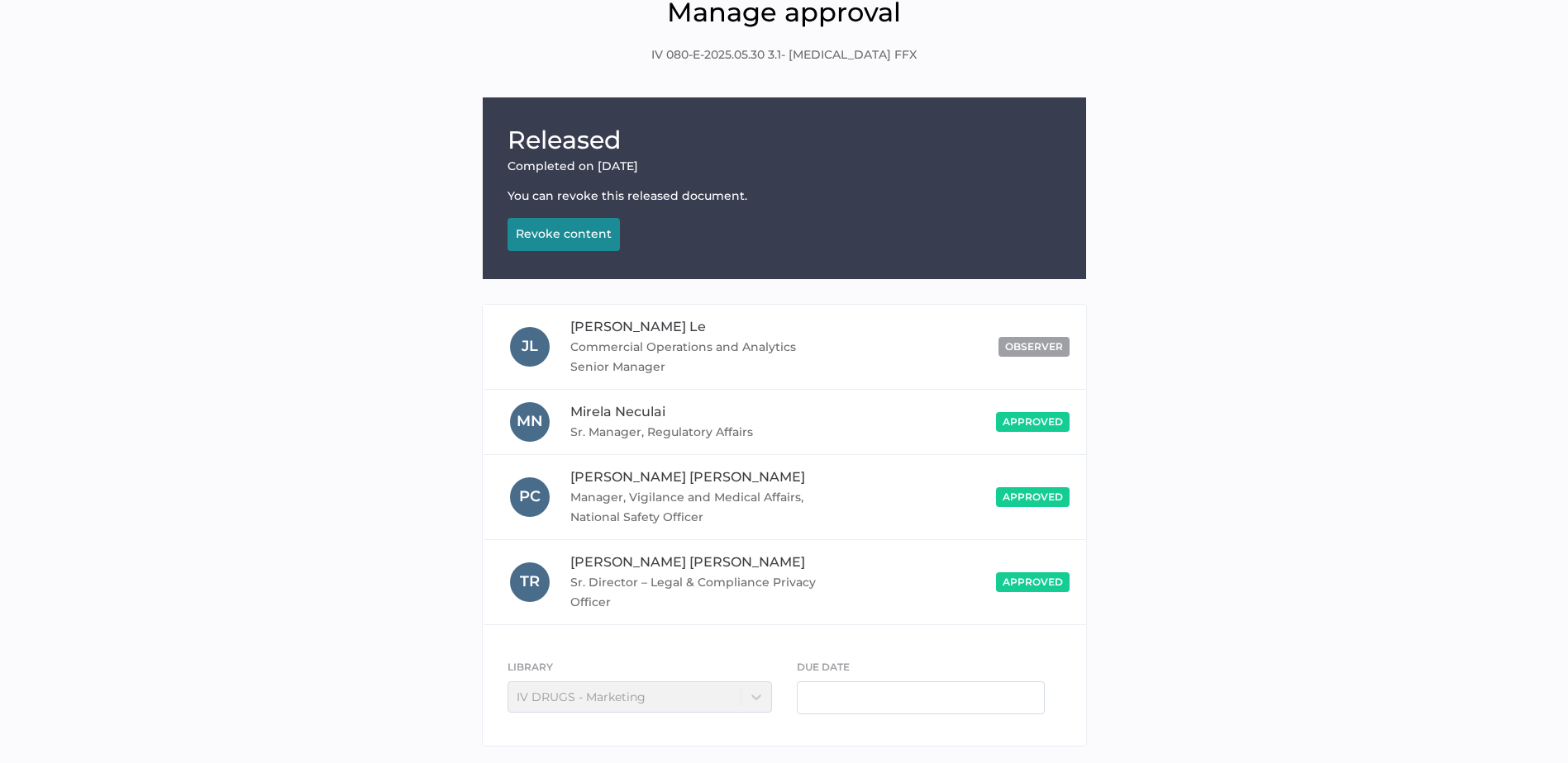
scroll to position [152, 0]
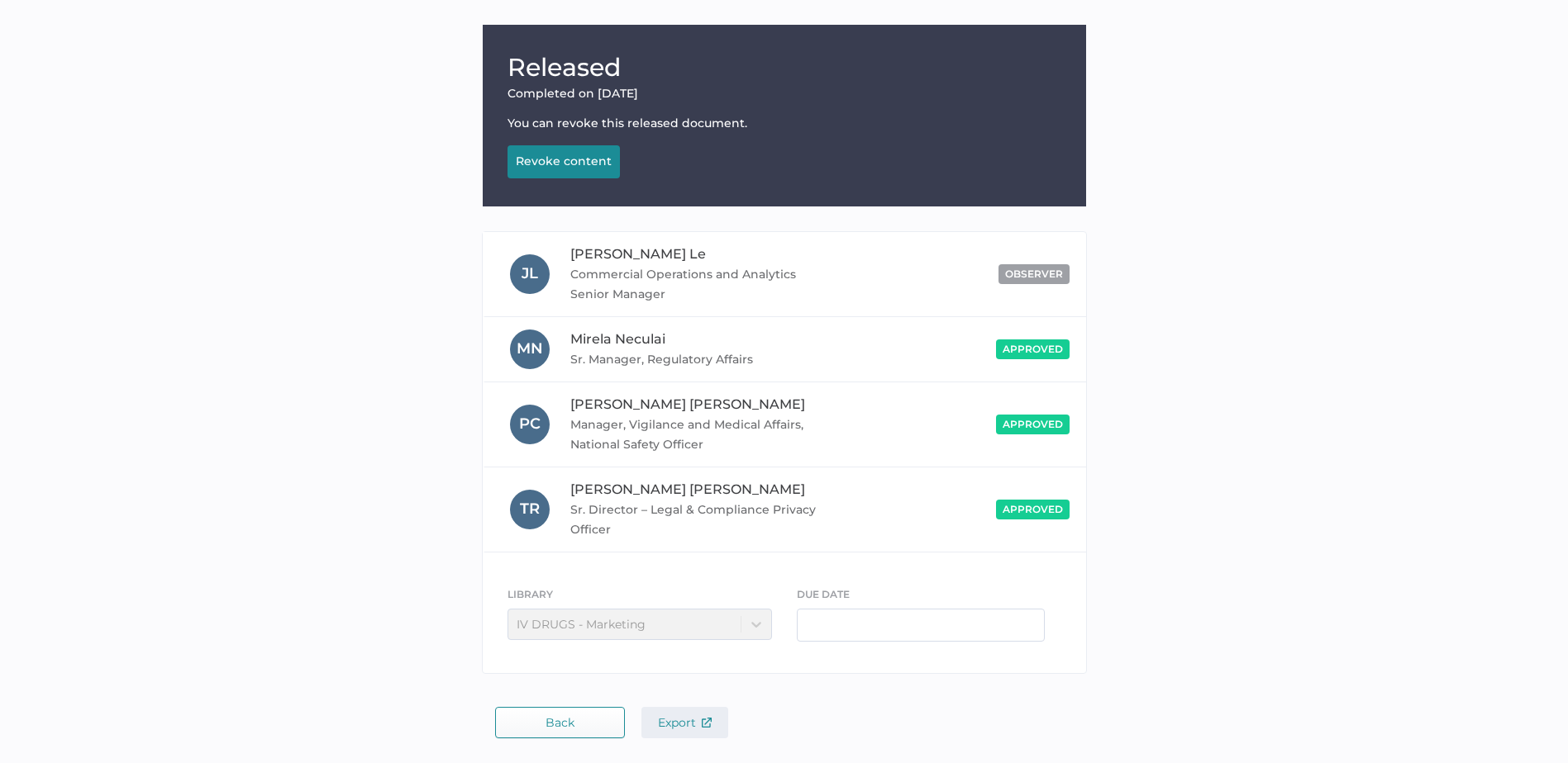
click at [688, 724] on span "Export" at bounding box center [684, 723] width 54 height 15
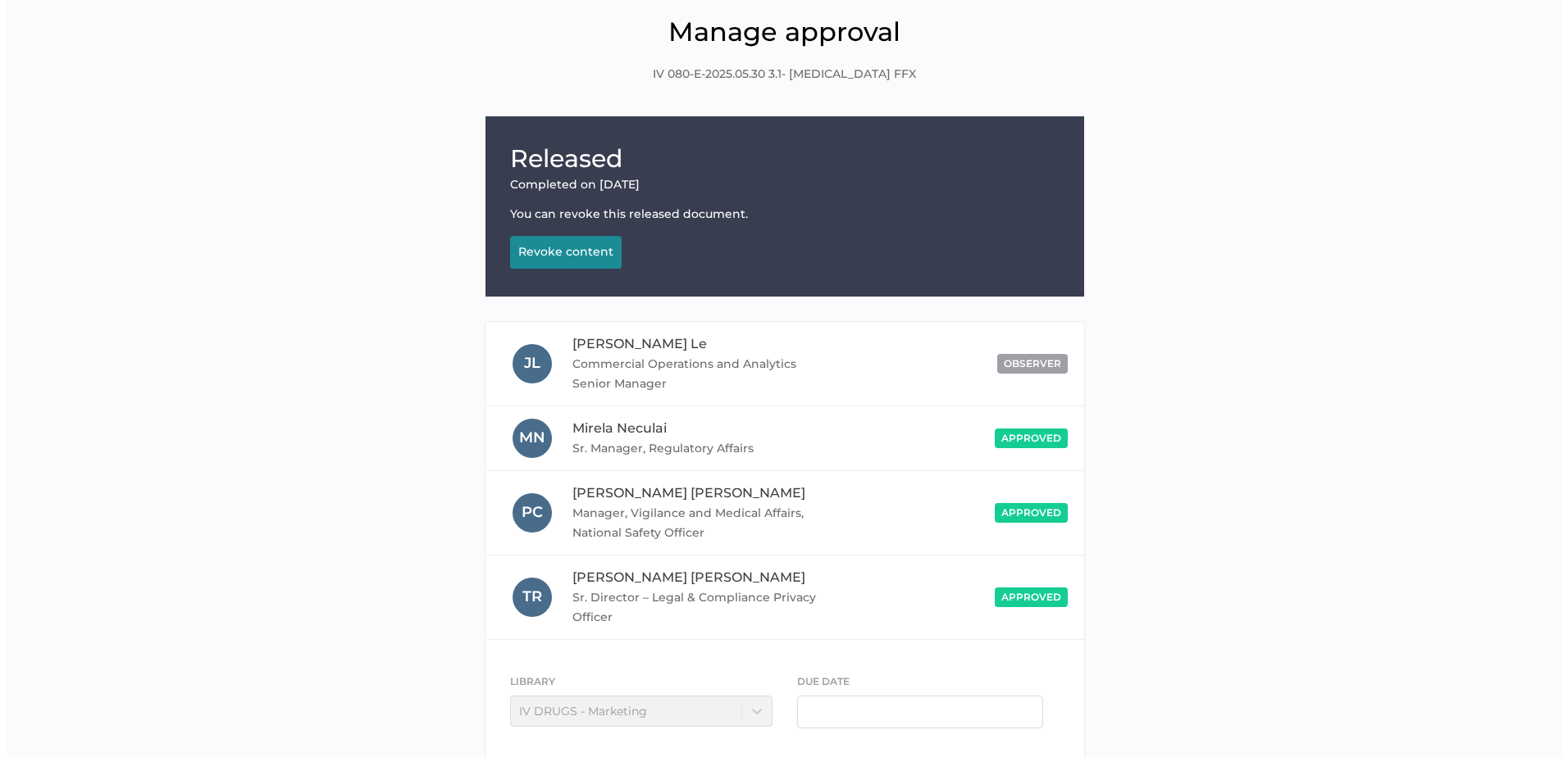
scroll to position [0, 0]
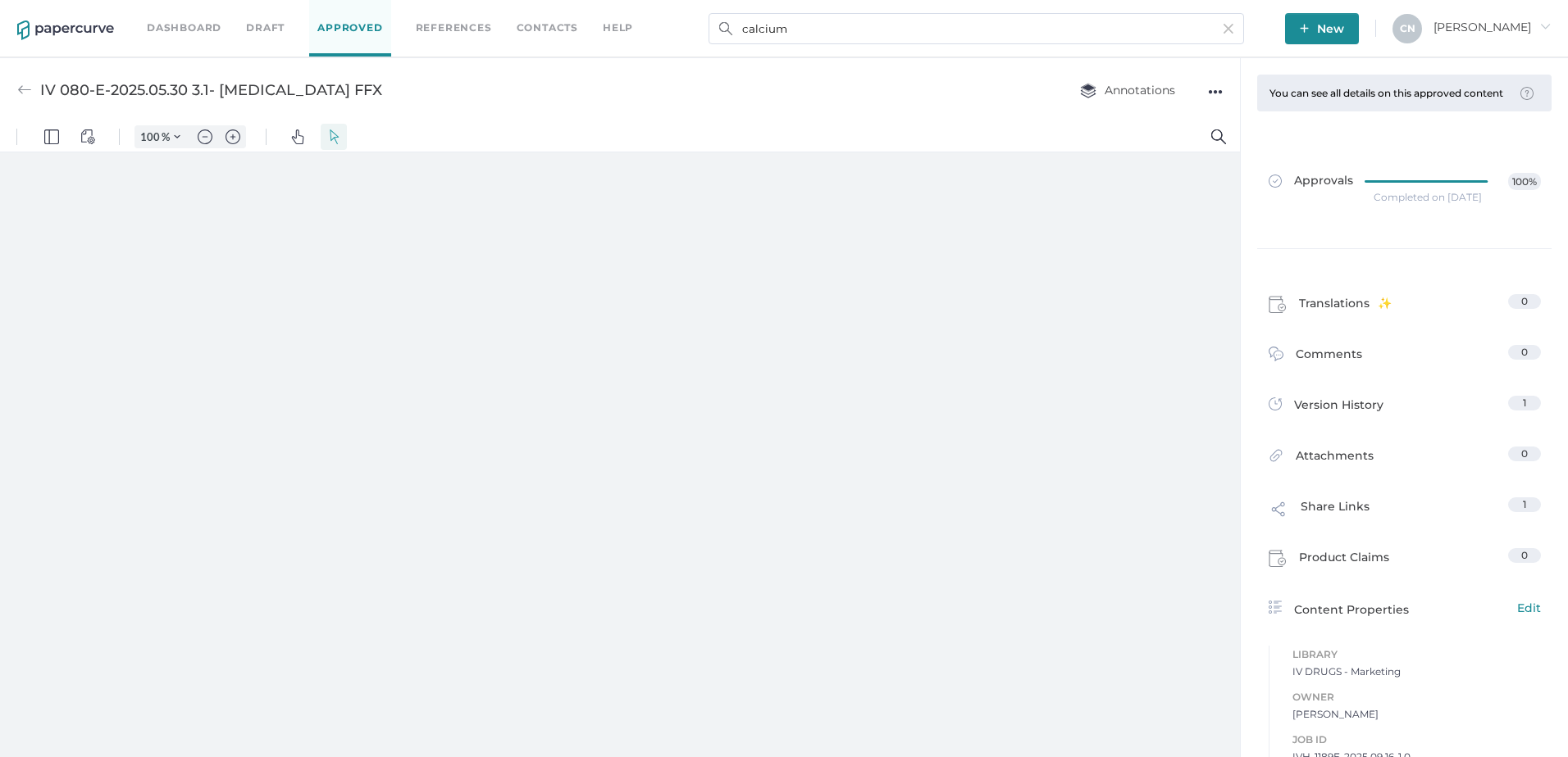
type input "133"
click at [1216, 92] on div "●●●" at bounding box center [1215, 91] width 15 height 23
click at [1154, 129] on span "Download" at bounding box center [1164, 122] width 85 height 30
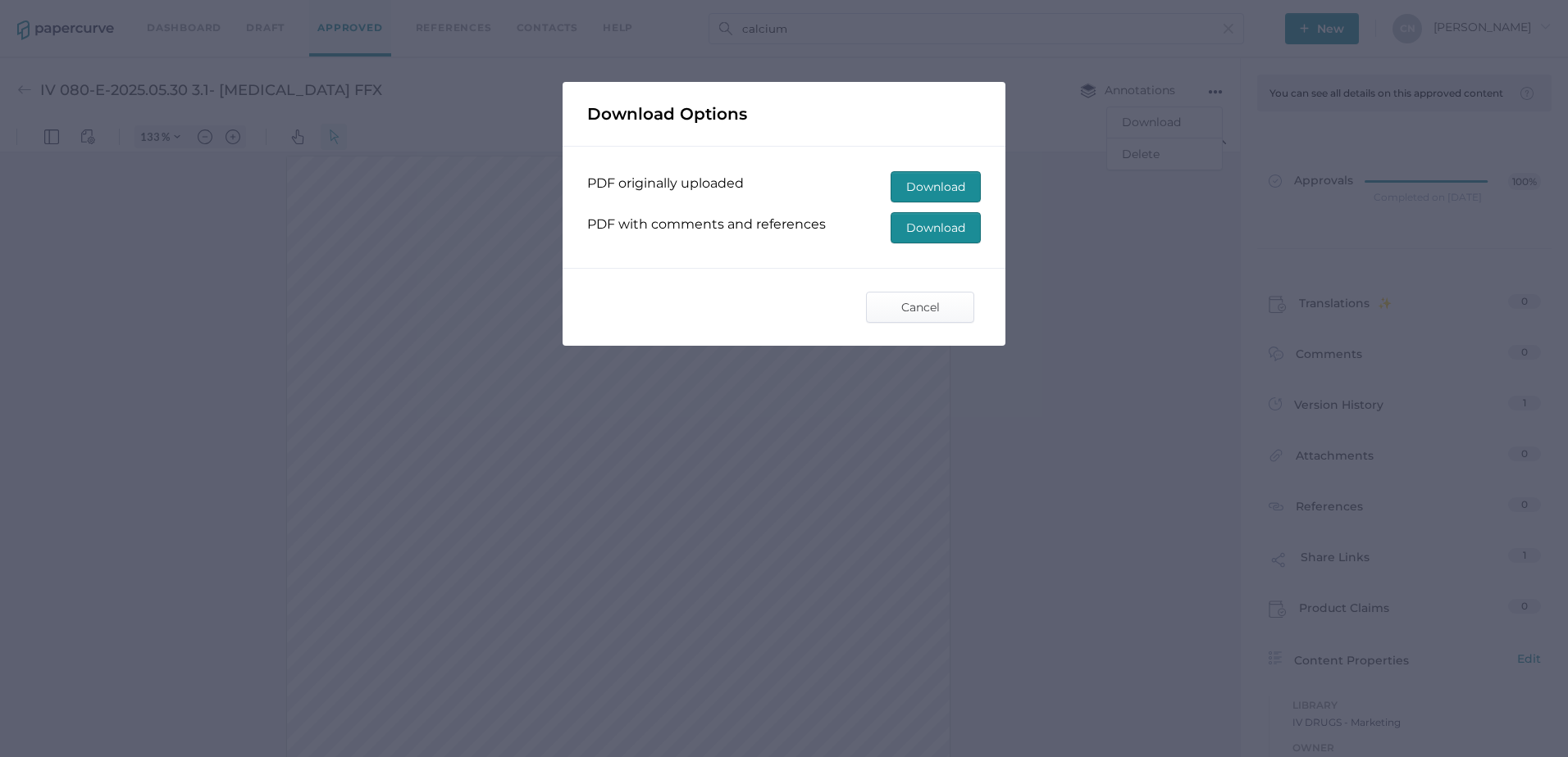
click at [941, 227] on span "Download" at bounding box center [935, 228] width 59 height 30
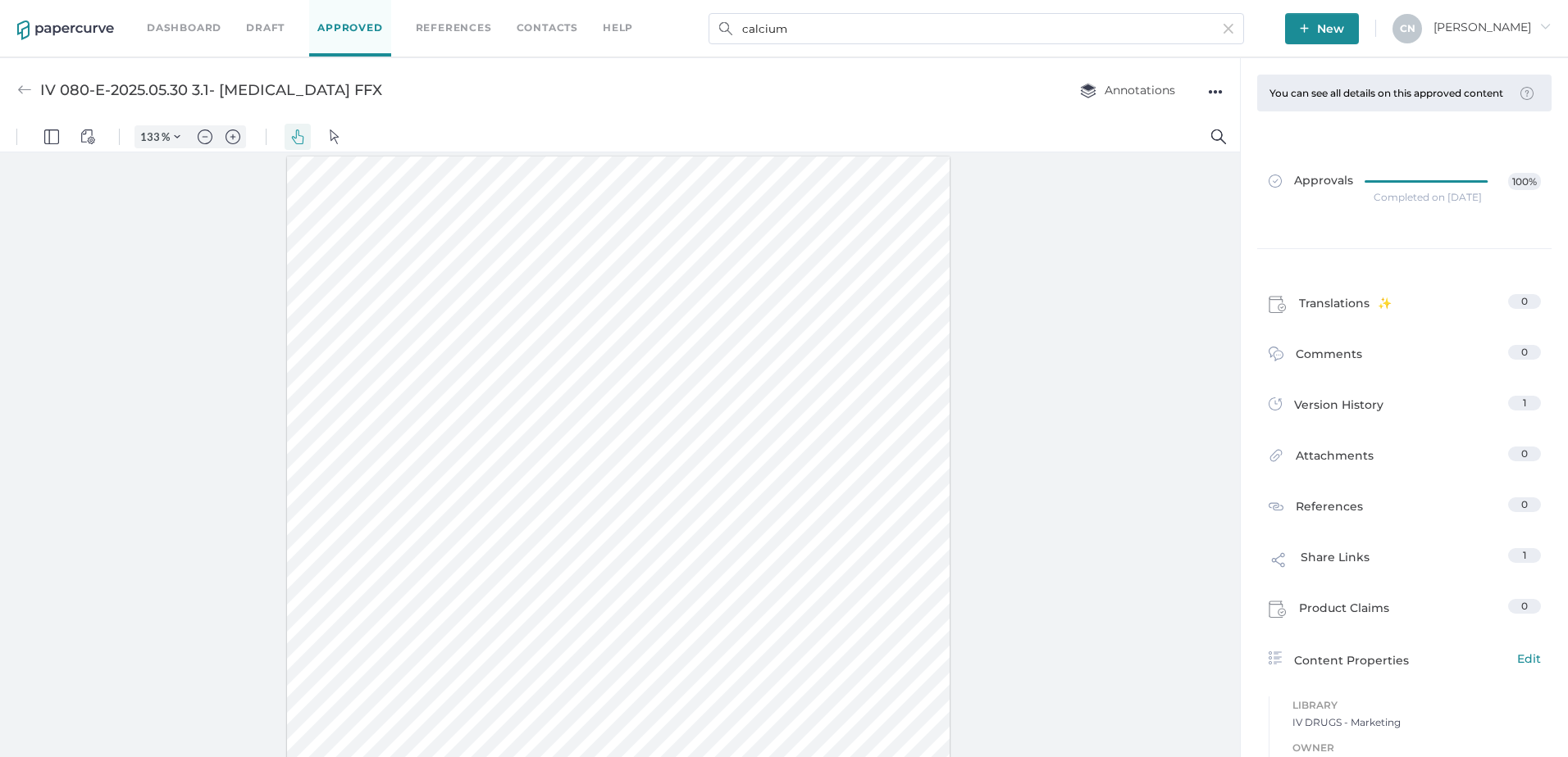
click at [19, 90] on img at bounding box center [24, 91] width 15 height 15
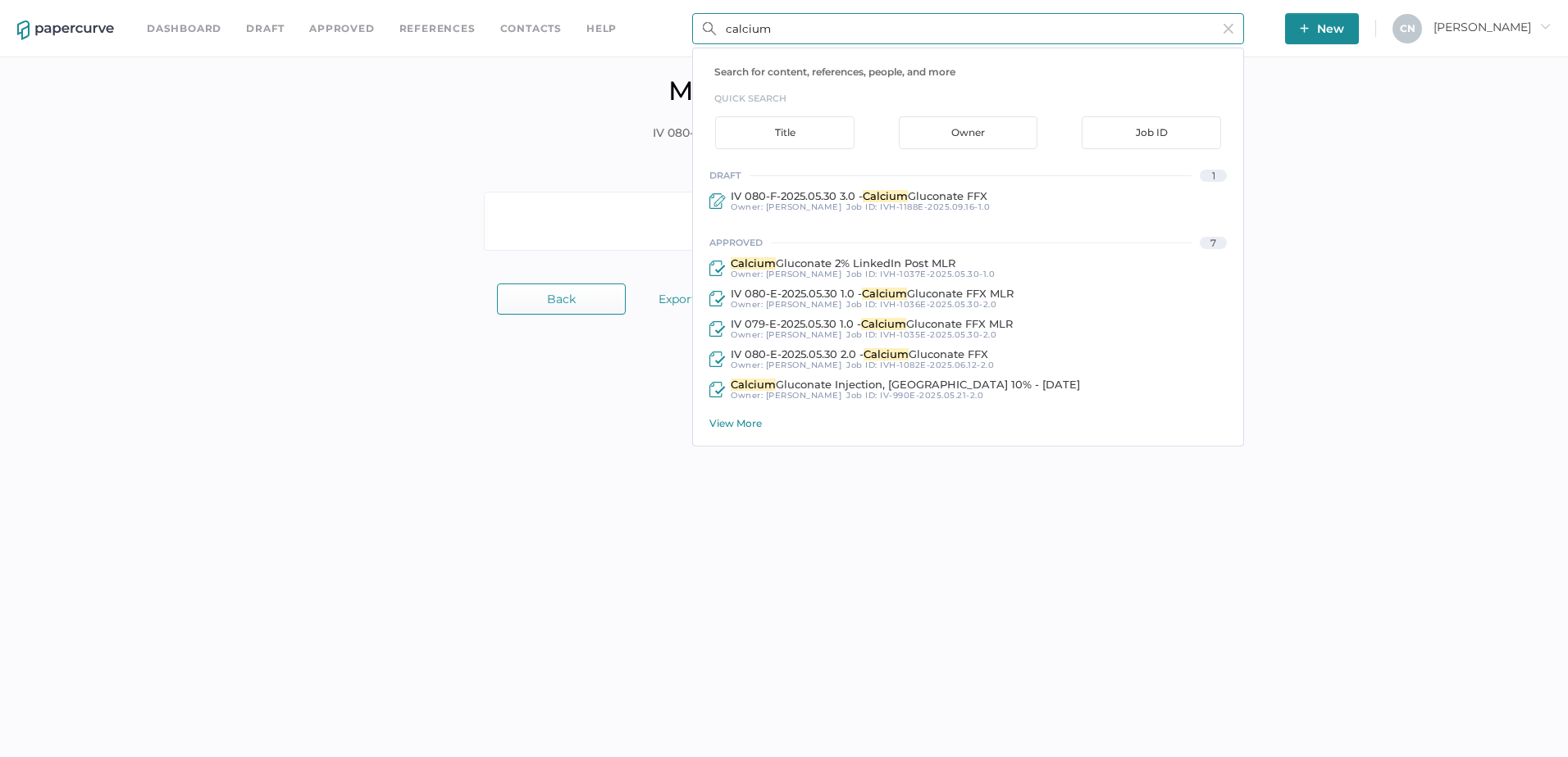
click at [808, 37] on input "calcium" at bounding box center [968, 28] width 552 height 31
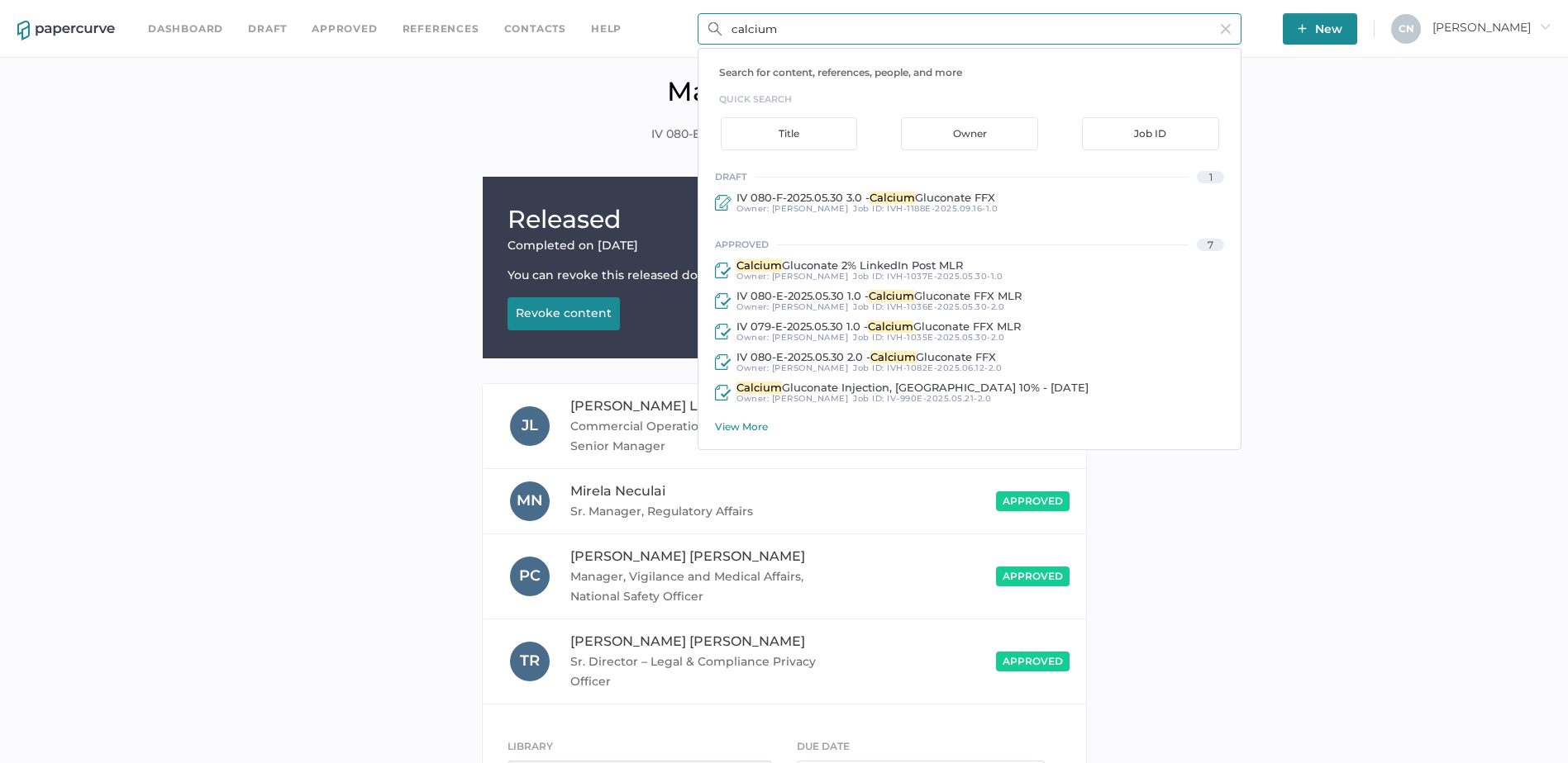
click at [724, 430] on div "View More" at bounding box center [978, 426] width 525 height 12
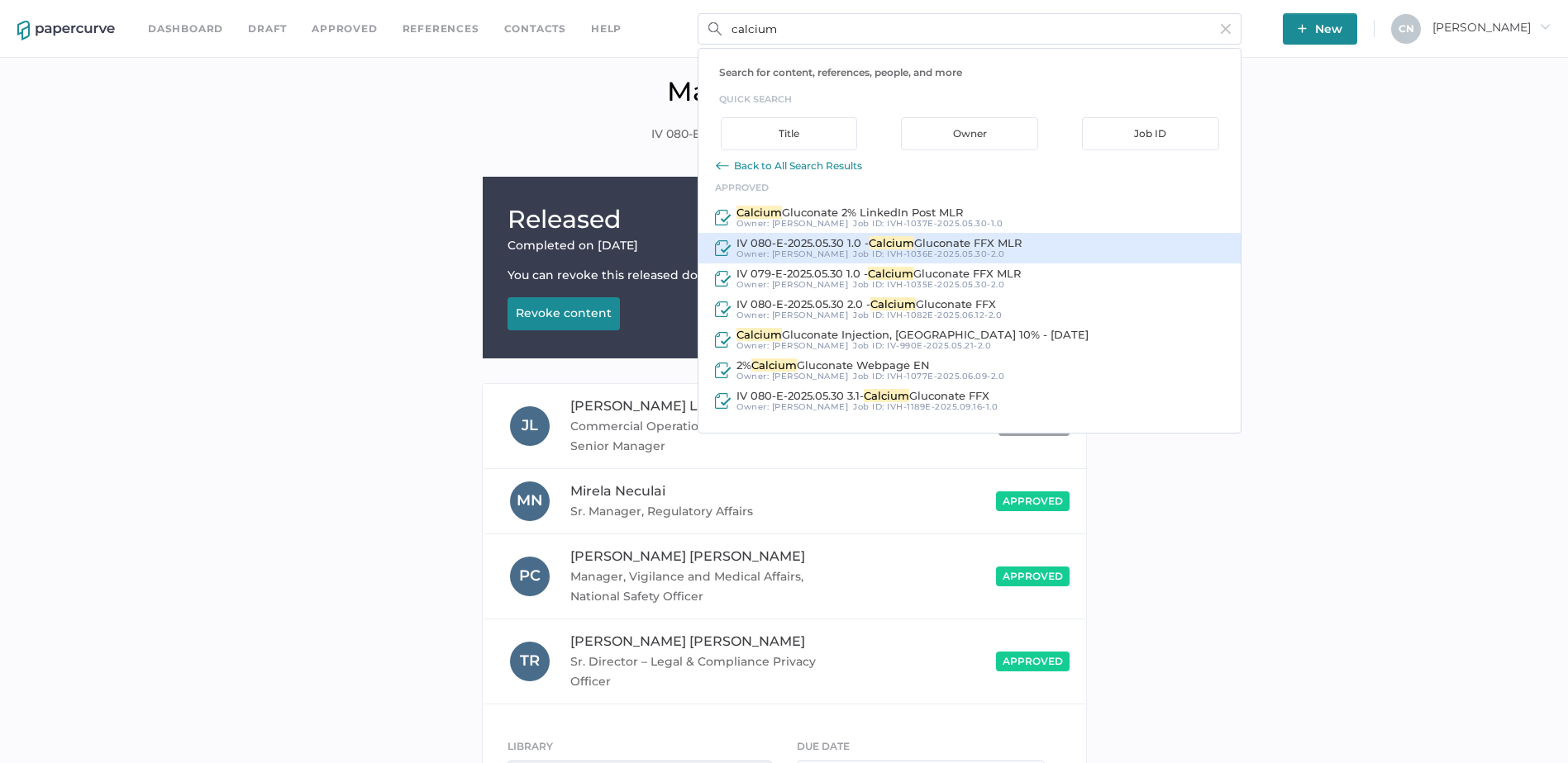
click at [853, 250] on div "Job ID : IVH-1036E-2025.05.30-2.0" at bounding box center [928, 254] width 152 height 10
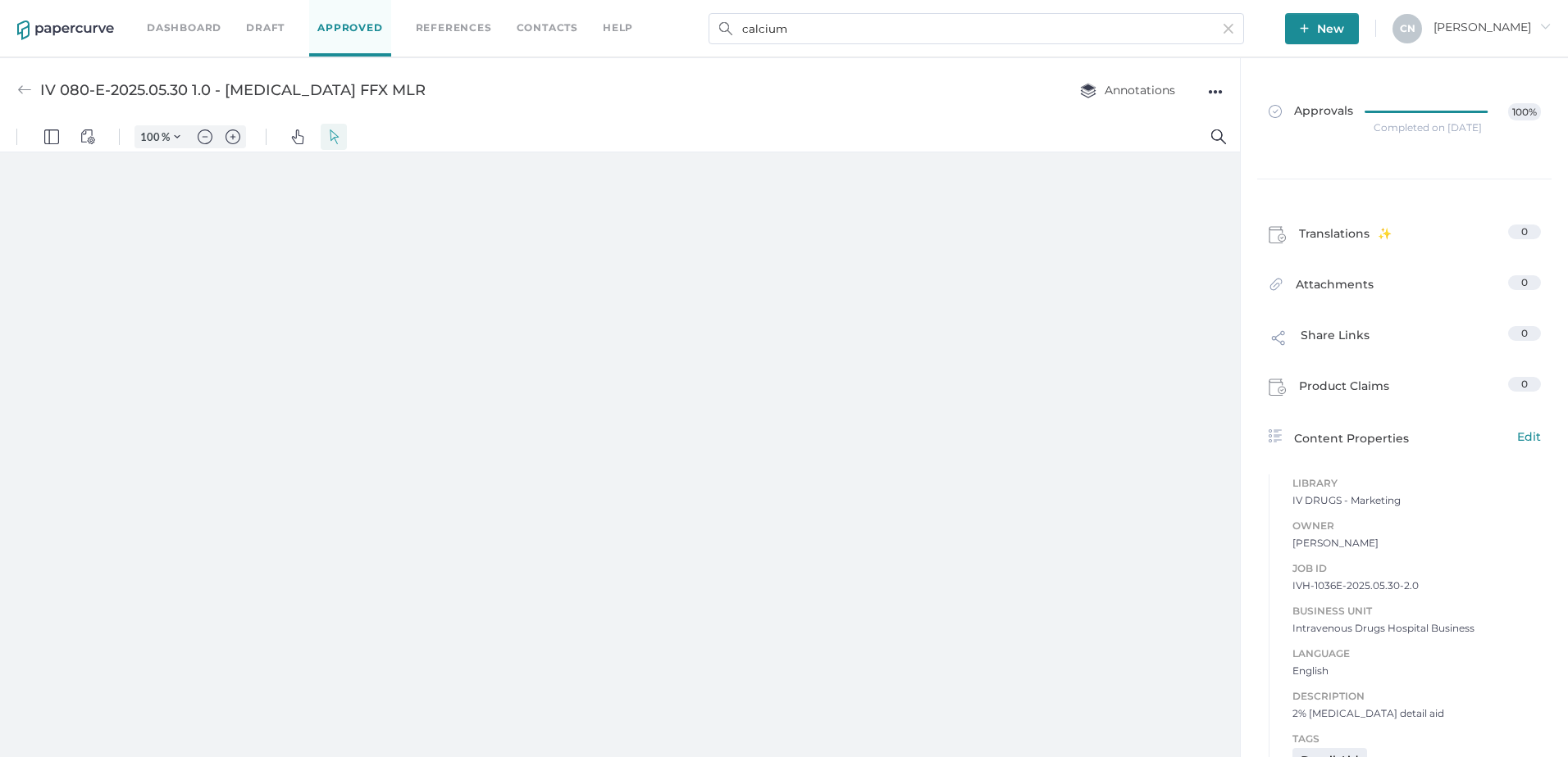
type input "133"
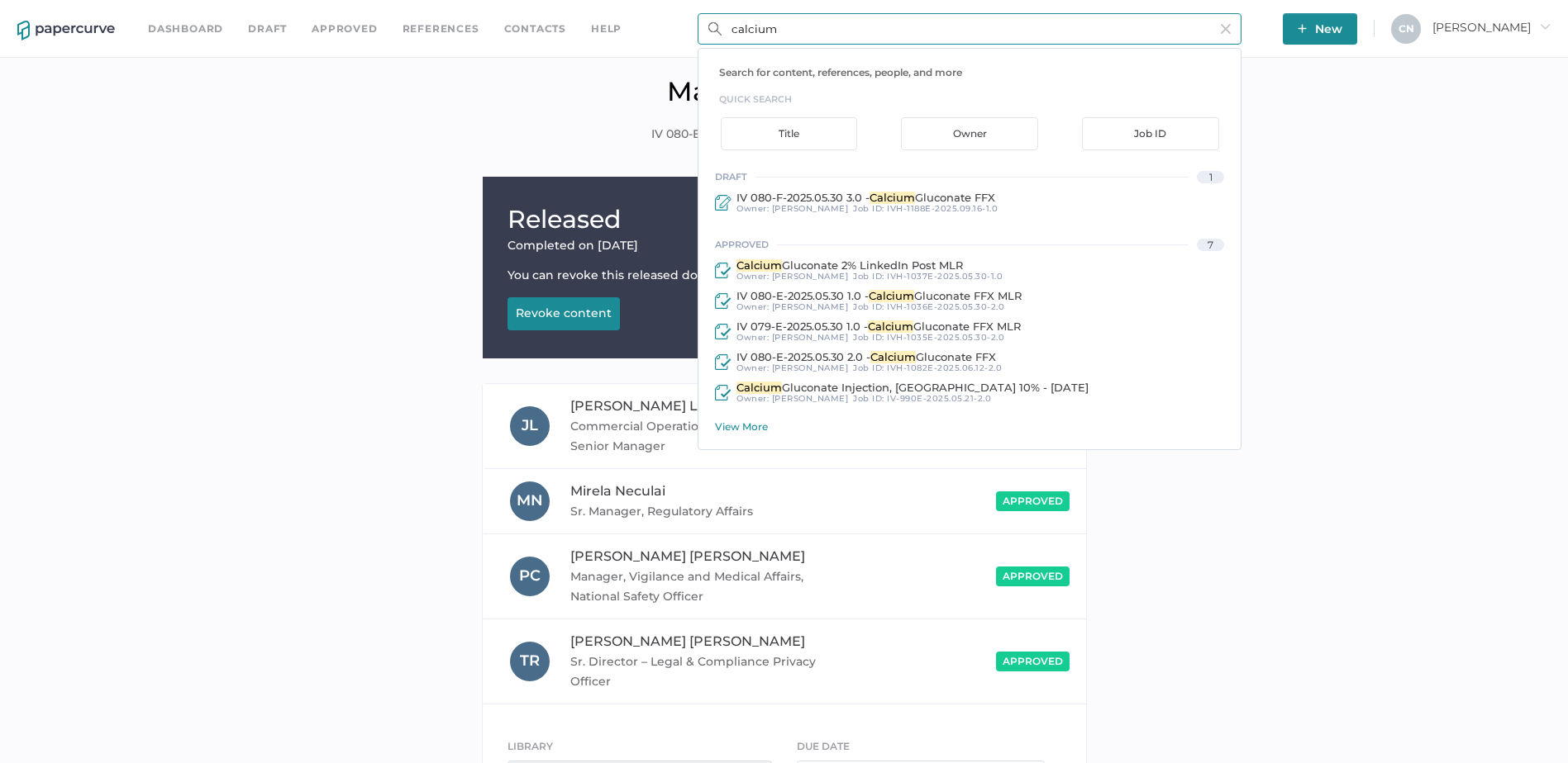
click at [830, 40] on input "calcium" at bounding box center [969, 28] width 544 height 31
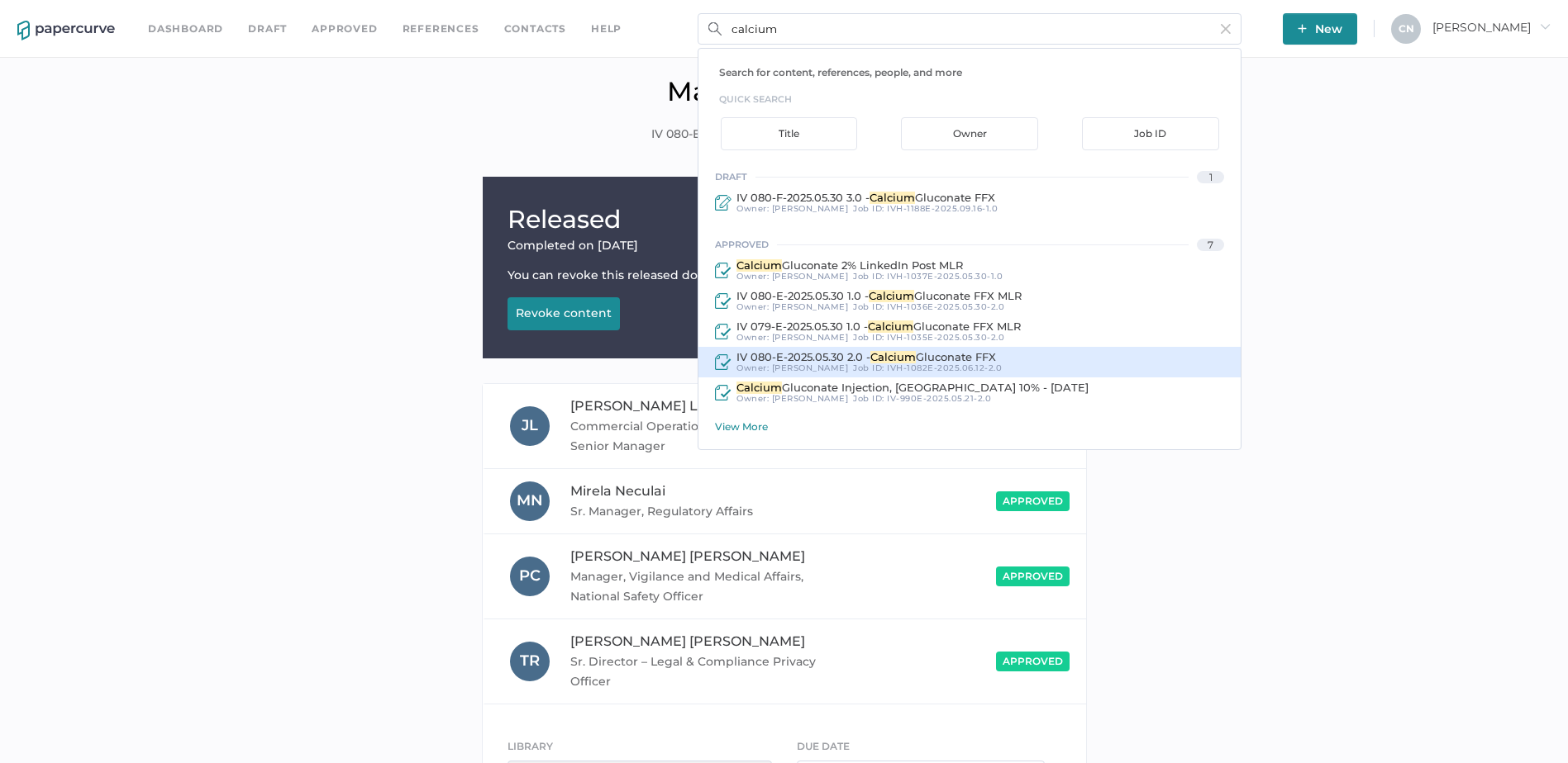
click at [842, 356] on span "IV 080-E-2025.05.30 2.0 -" at bounding box center [803, 357] width 134 height 13
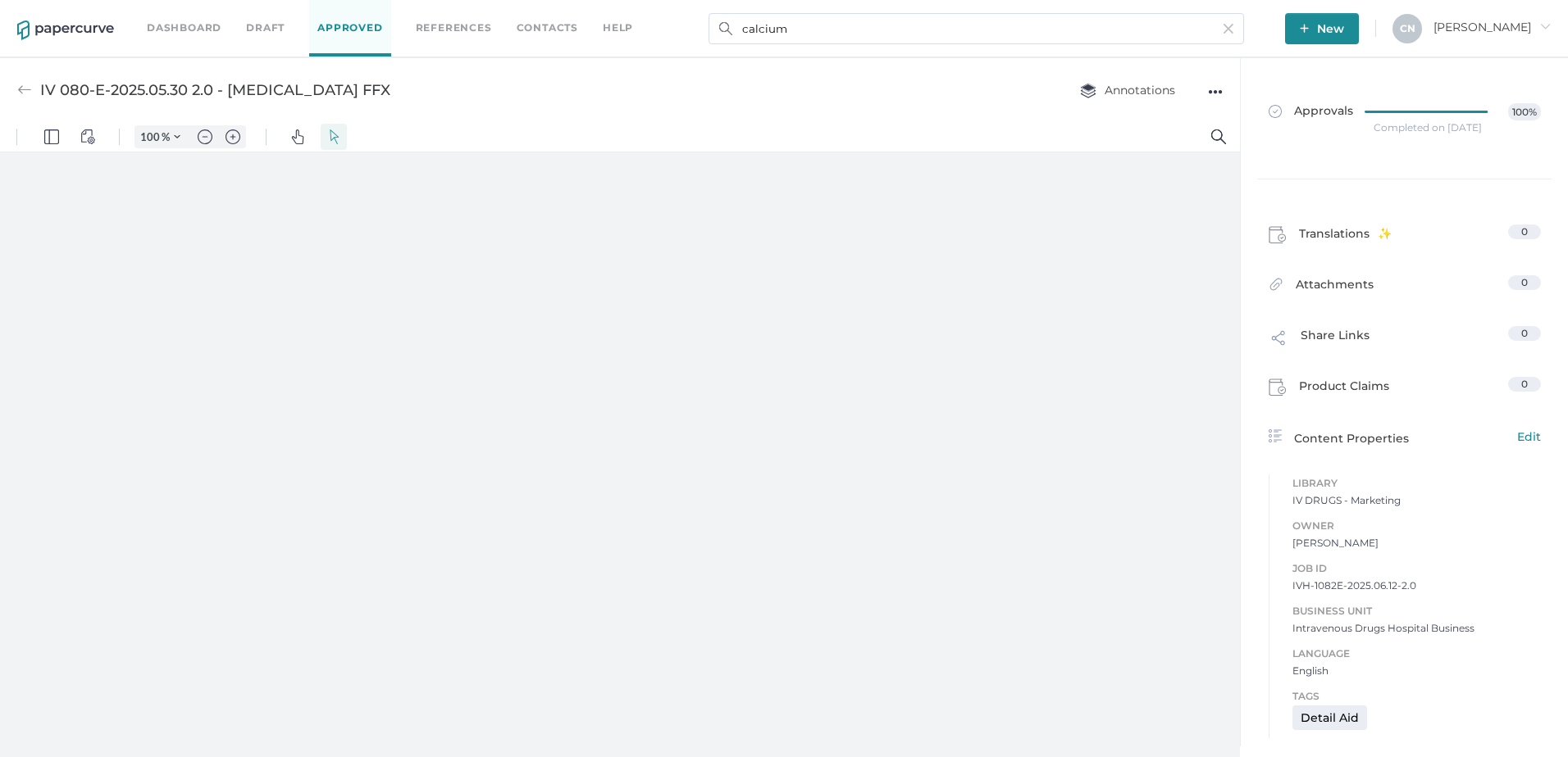
type input "133"
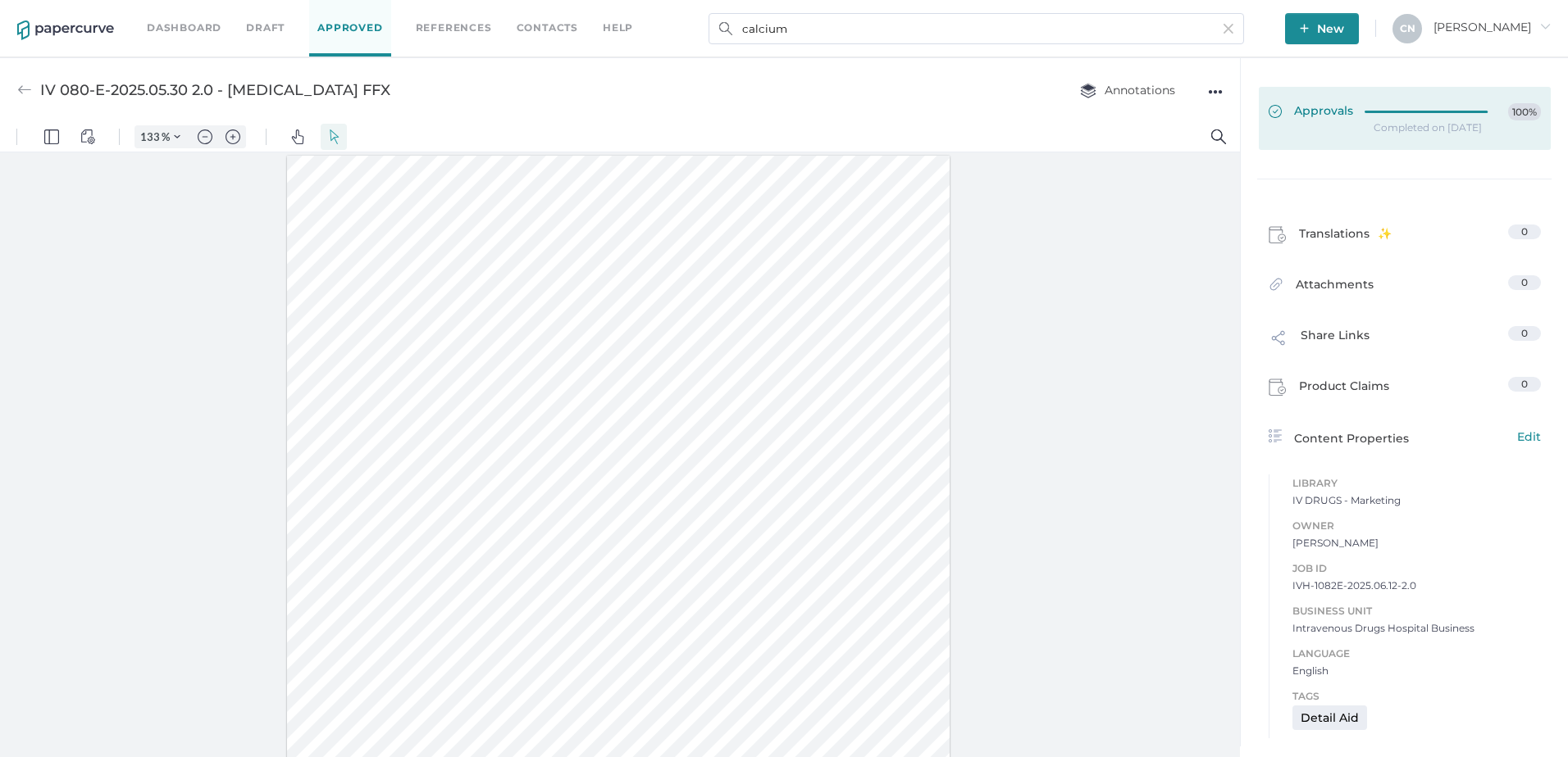
click at [1407, 116] on div at bounding box center [1431, 112] width 133 height 18
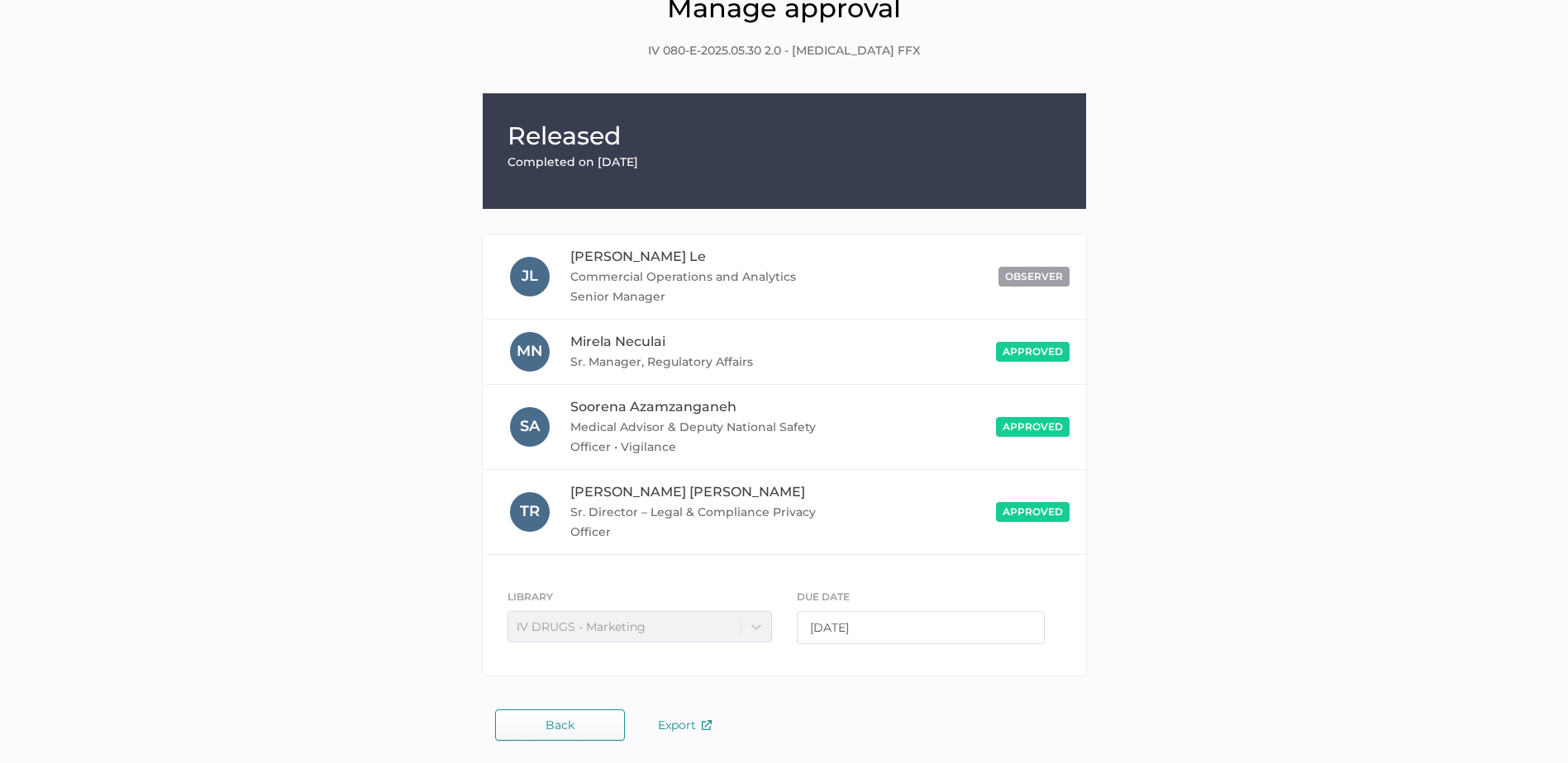
scroll to position [86, 0]
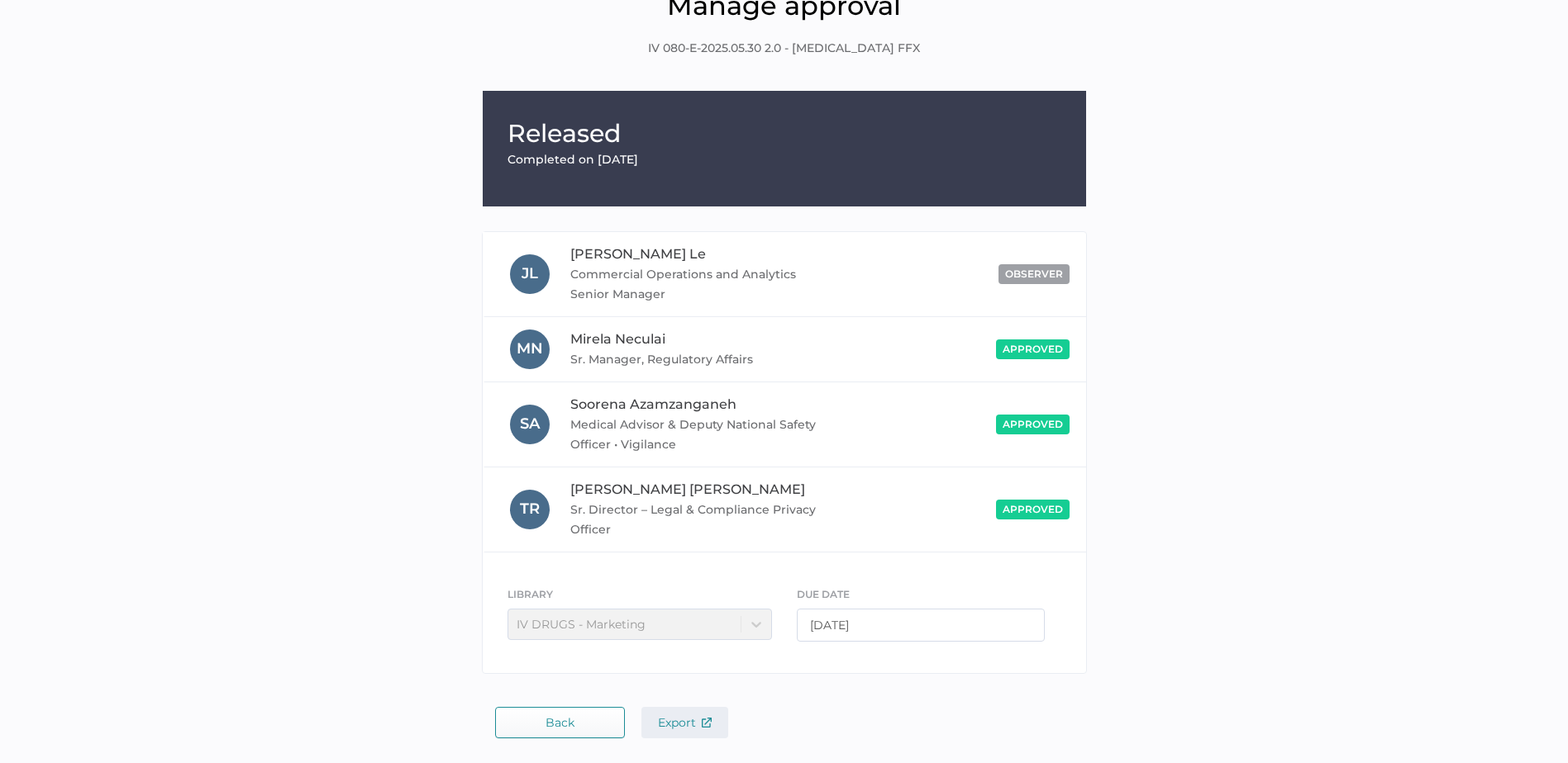
click at [669, 714] on button "Export" at bounding box center [684, 723] width 87 height 31
click at [594, 720] on button "Back" at bounding box center [560, 723] width 130 height 31
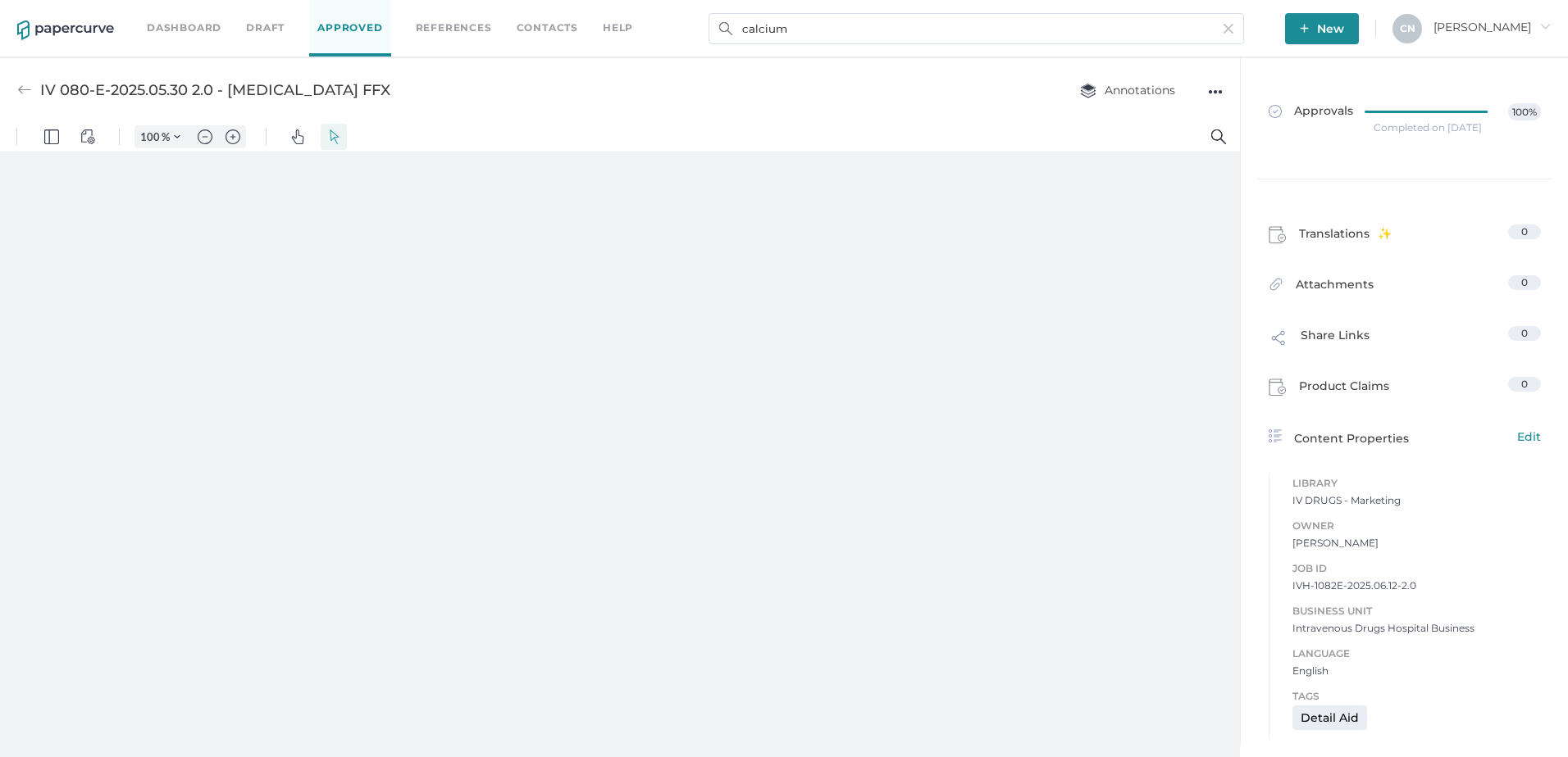
type input "133"
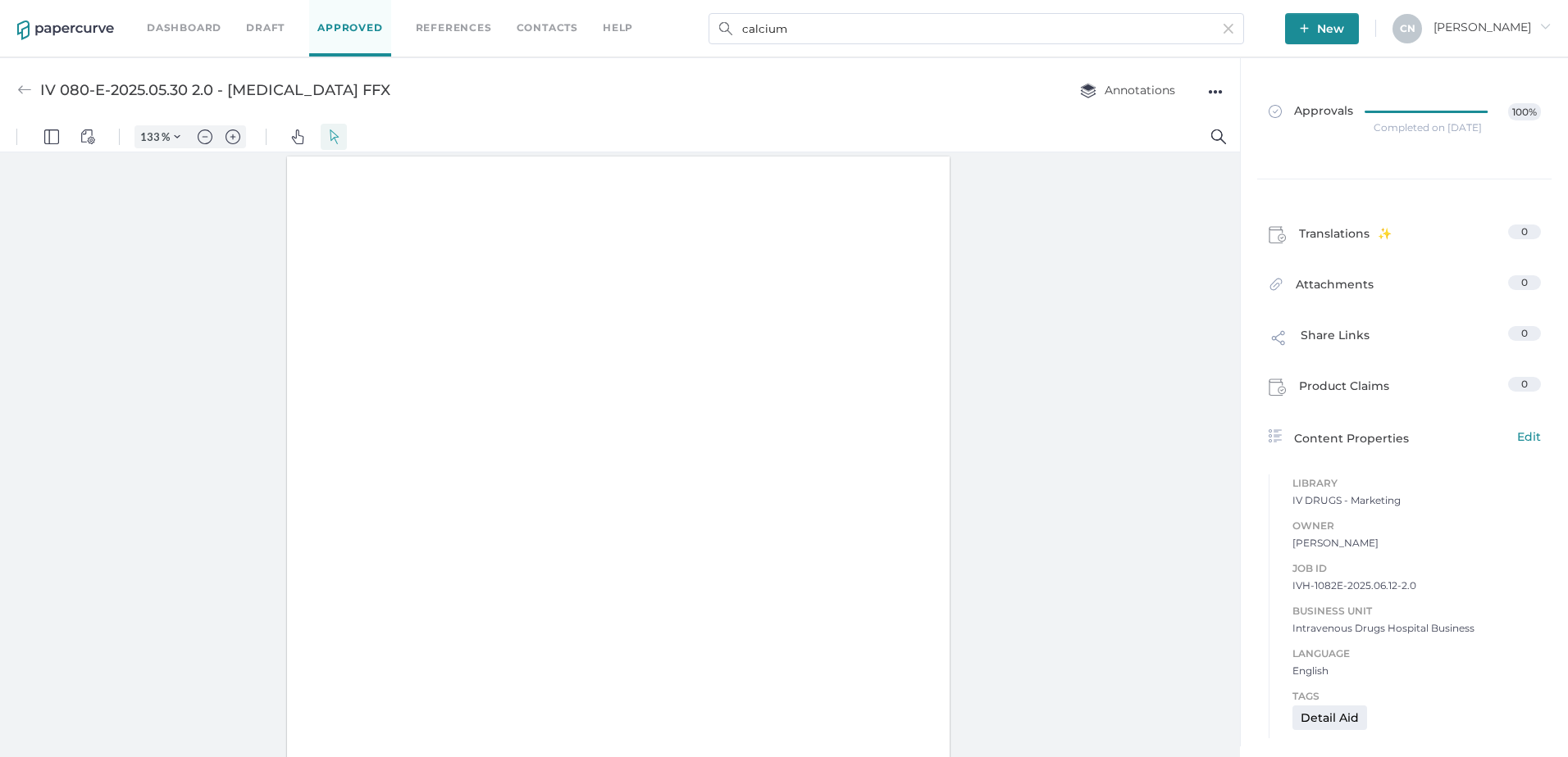
scroll to position [1, 0]
click at [1212, 92] on div "●●●" at bounding box center [1215, 91] width 15 height 23
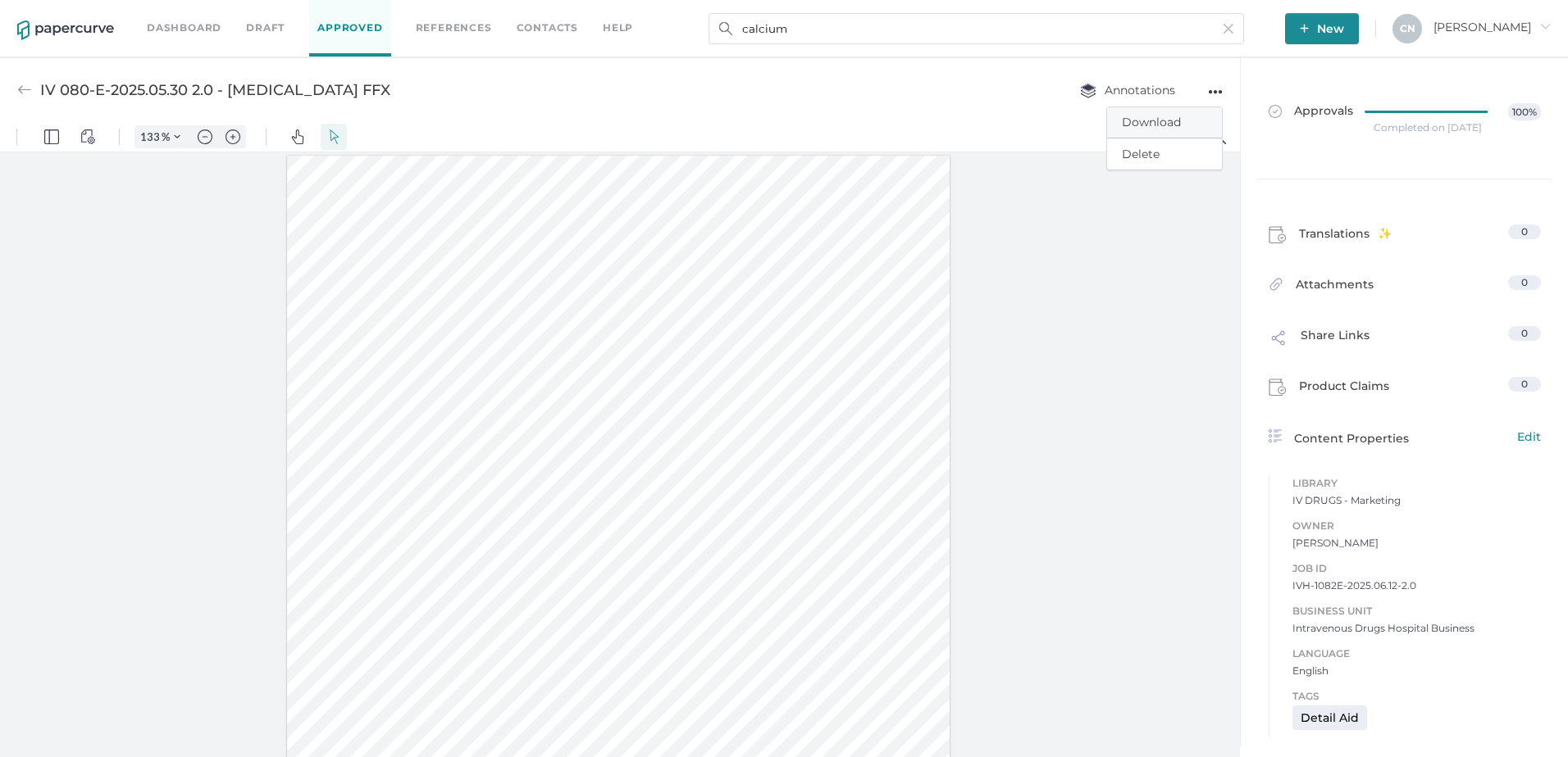
click at [1154, 133] on span "Download" at bounding box center [1164, 122] width 85 height 30
click at [1220, 89] on div "●●●" at bounding box center [1215, 91] width 15 height 23
click at [1174, 130] on span "Download" at bounding box center [1164, 122] width 85 height 30
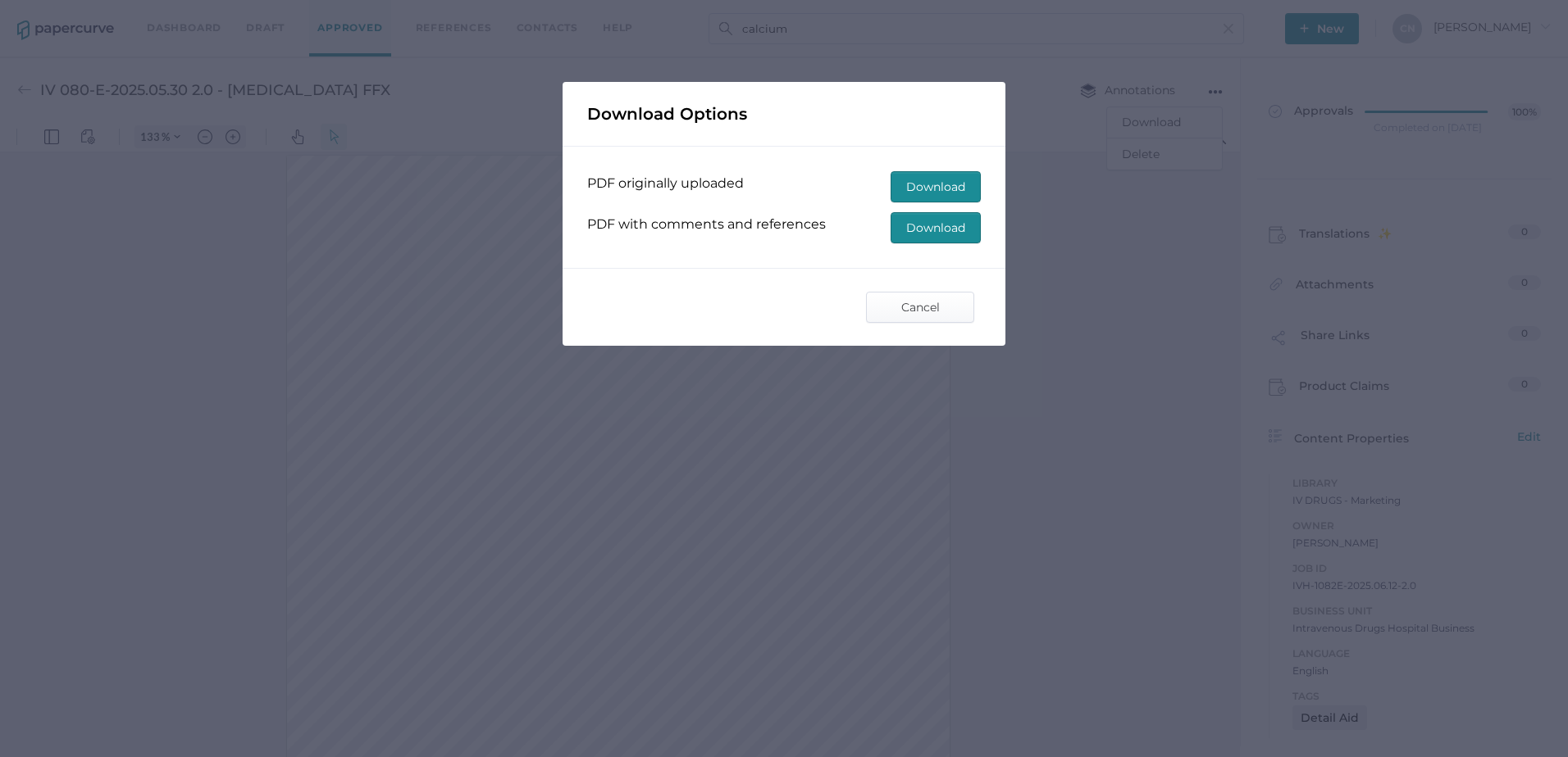
click at [948, 218] on span "Download" at bounding box center [935, 228] width 59 height 30
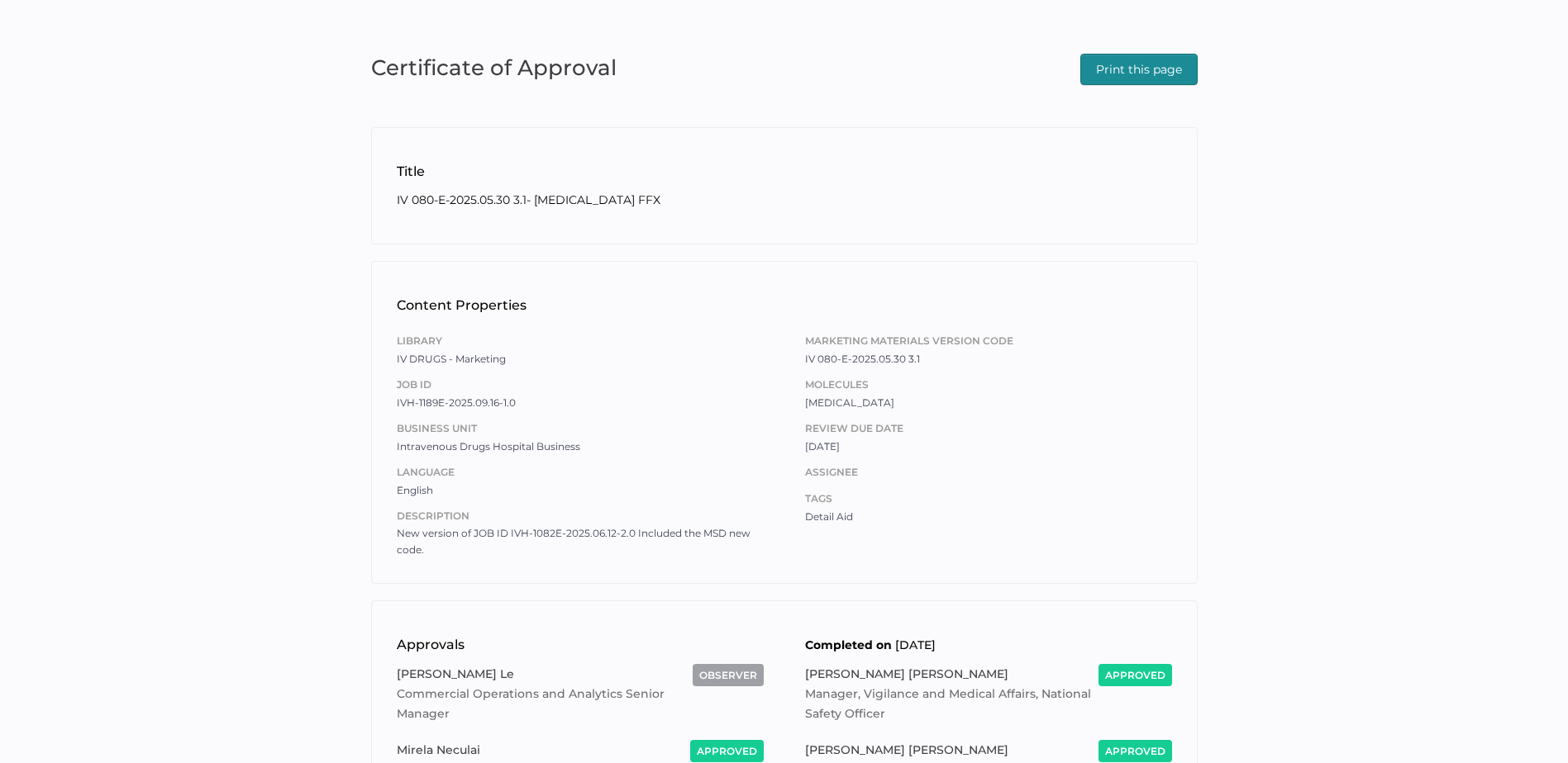
click at [1135, 55] on span "Print this page" at bounding box center [1138, 70] width 86 height 30
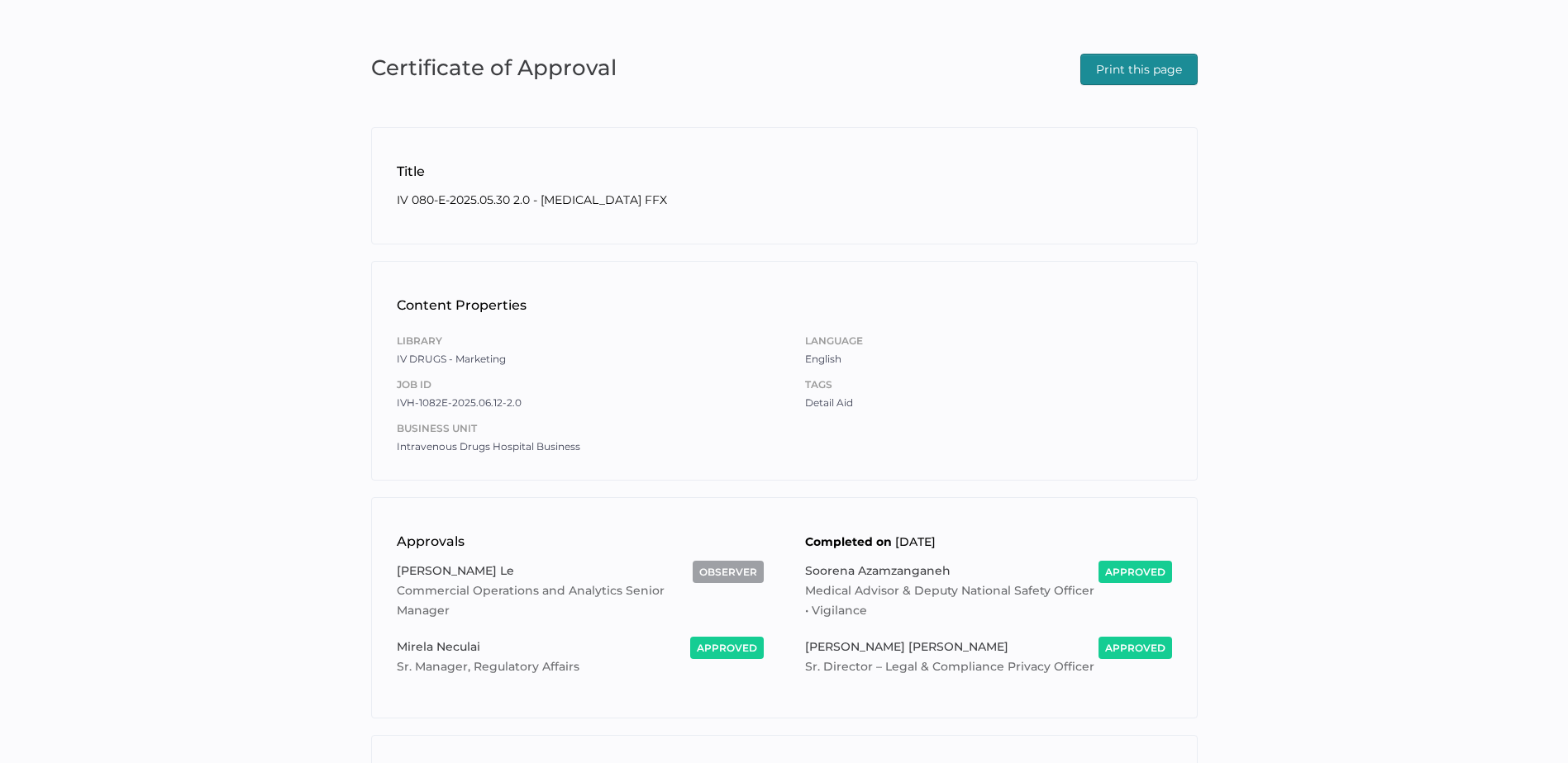
click at [1149, 63] on span "Print this page" at bounding box center [1138, 70] width 86 height 30
